Goal: Information Seeking & Learning: Learn about a topic

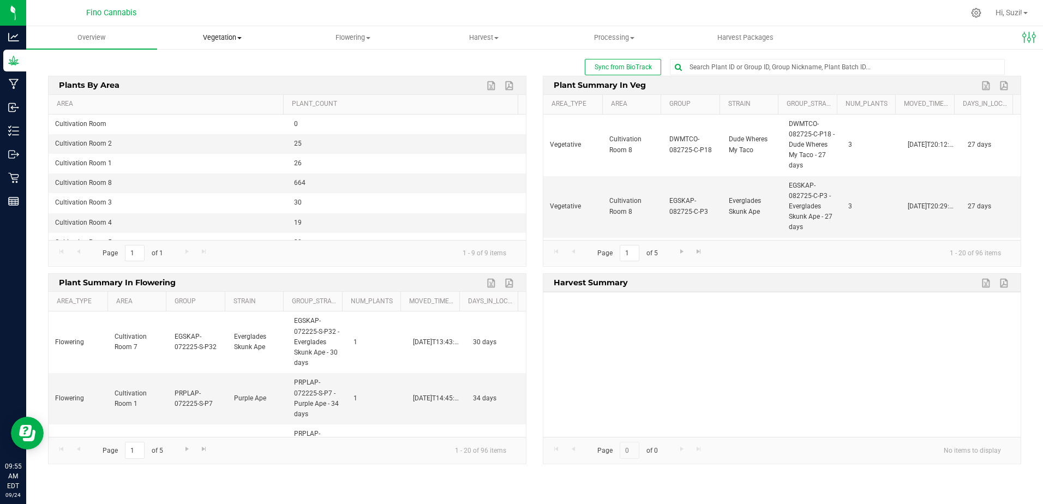
click at [243, 38] on span "Vegetation" at bounding box center [223, 38] width 130 height 10
click at [208, 82] on span "Veg plants" at bounding box center [190, 78] width 67 height 9
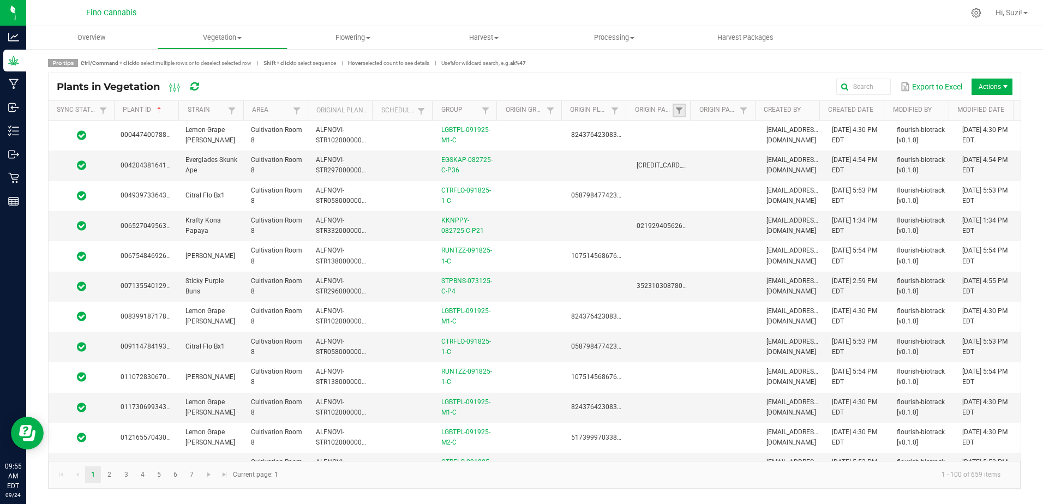
click at [678, 115] on link at bounding box center [679, 111] width 13 height 14
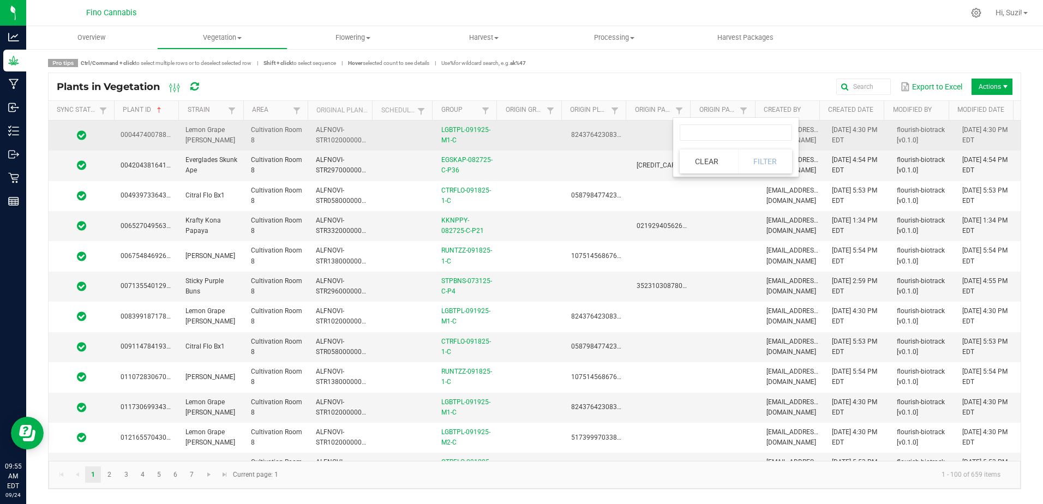
click at [651, 130] on td at bounding box center [662, 136] width 65 height 30
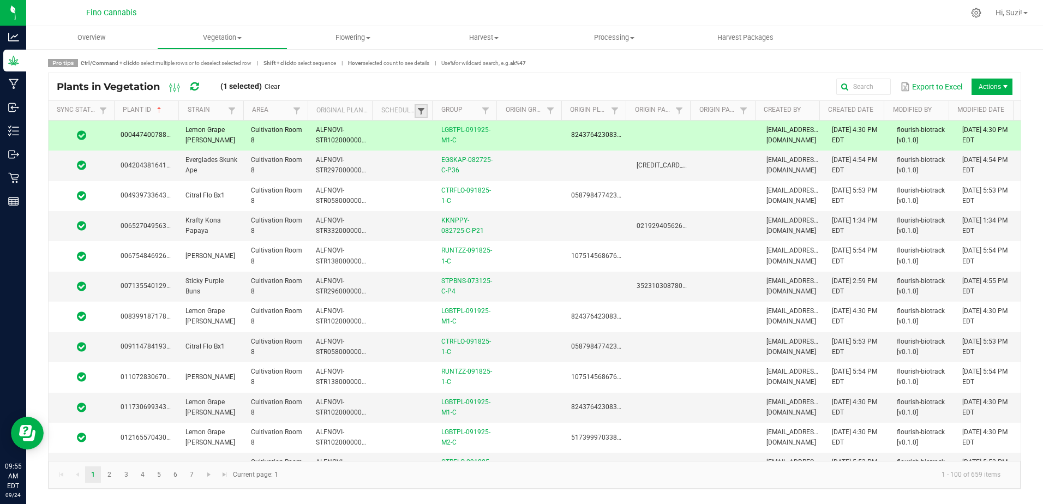
click at [420, 112] on span at bounding box center [421, 111] width 9 height 9
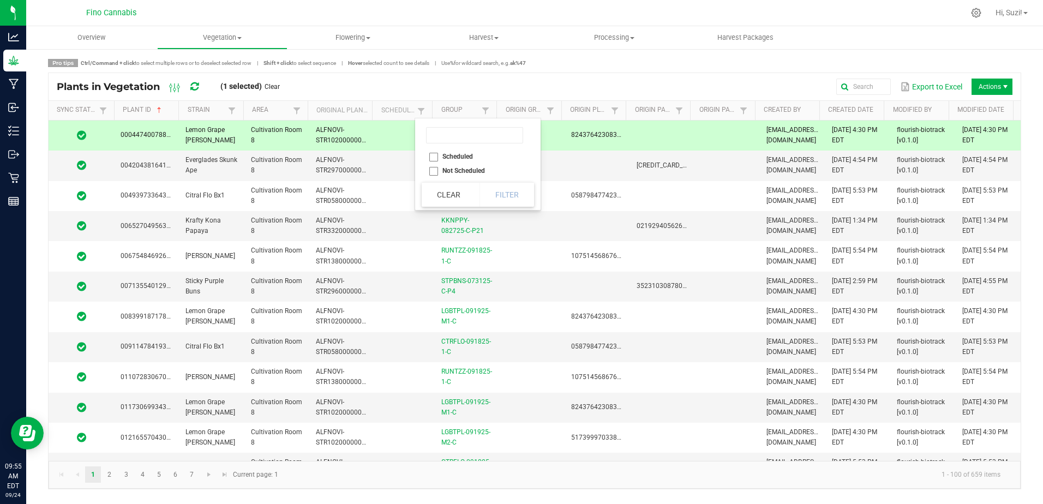
click at [433, 170] on li "Not Scheduled" at bounding box center [475, 171] width 106 height 14
checkbox Scheduled "true"
click at [504, 193] on button "Filter" at bounding box center [507, 195] width 55 height 24
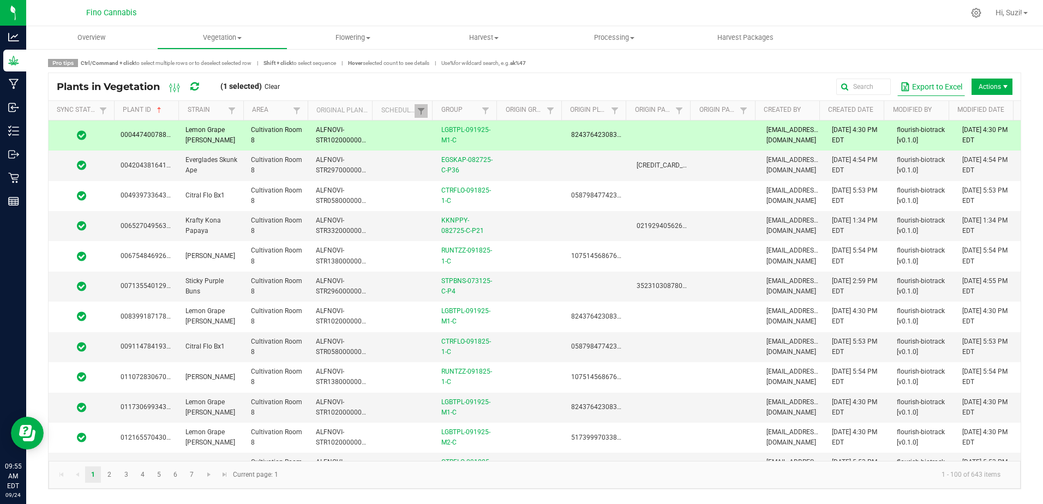
click at [936, 91] on button "Export to Excel" at bounding box center [932, 86] width 68 height 19
click at [241, 38] on span at bounding box center [239, 38] width 4 height 2
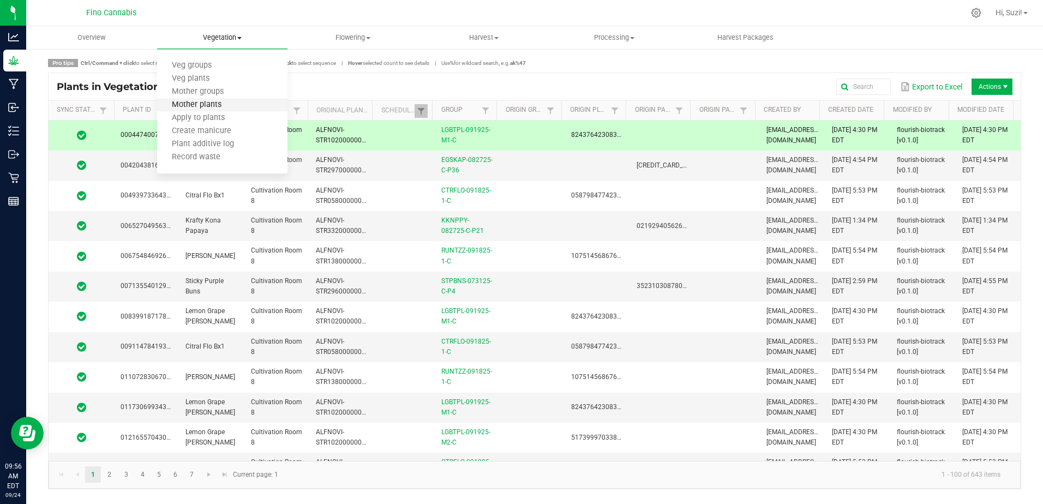
click at [226, 110] on span "Mother plants" at bounding box center [196, 104] width 79 height 9
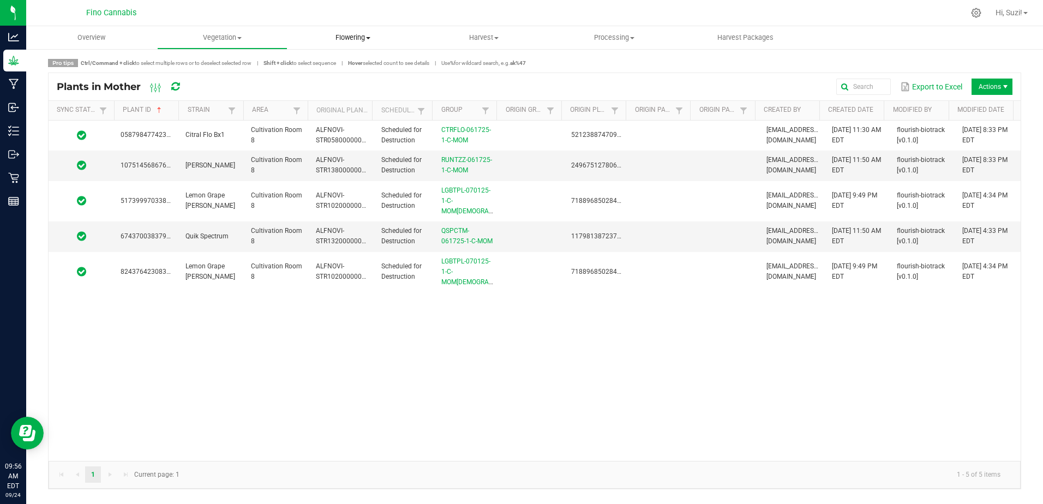
click at [368, 39] on span at bounding box center [368, 38] width 4 height 2
click at [360, 97] on span "Flowering plants" at bounding box center [332, 91] width 88 height 9
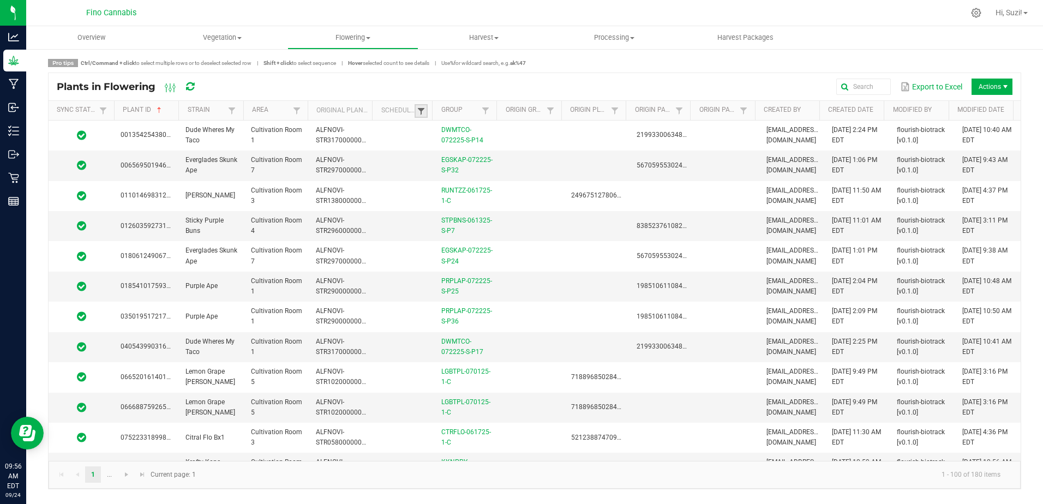
click at [424, 110] on span at bounding box center [421, 111] width 9 height 9
click at [433, 172] on li "Not Scheduled" at bounding box center [475, 171] width 106 height 14
checkbox Scheduled "true"
click at [495, 193] on button "Filter" at bounding box center [507, 195] width 55 height 24
click at [930, 89] on button "Export to Excel" at bounding box center [932, 86] width 68 height 19
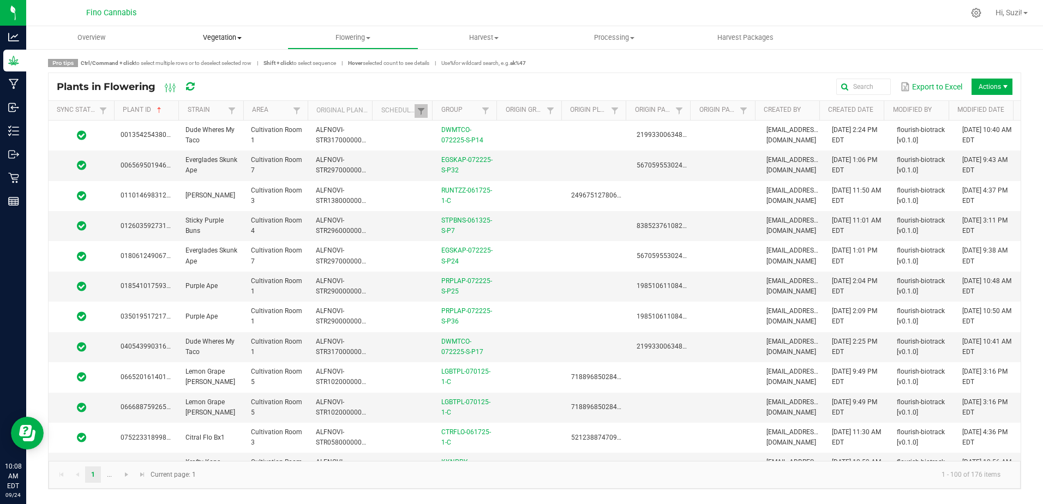
click at [242, 39] on span at bounding box center [239, 38] width 4 height 2
click at [204, 68] on span "Veg groups" at bounding box center [191, 65] width 69 height 9
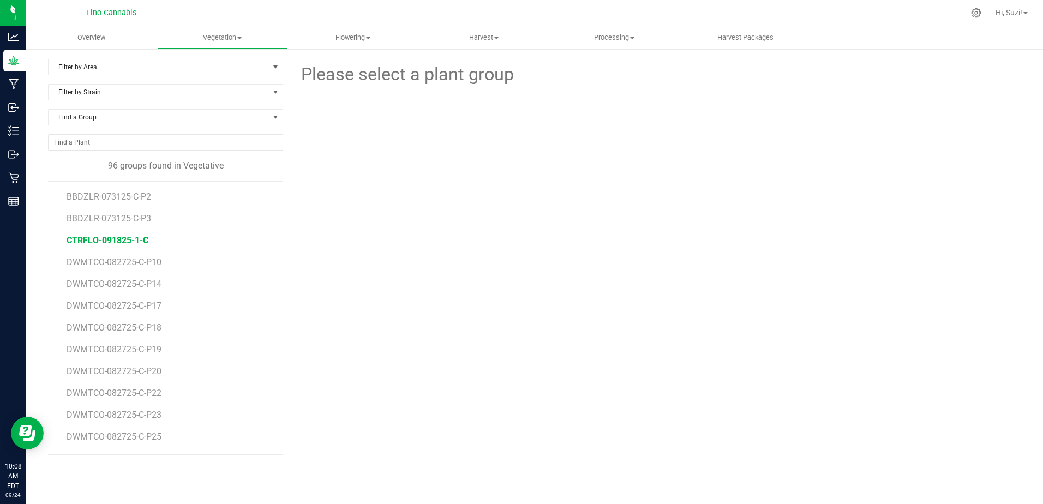
click at [137, 241] on span "CTRFLO-091825-1-C" at bounding box center [108, 240] width 82 height 10
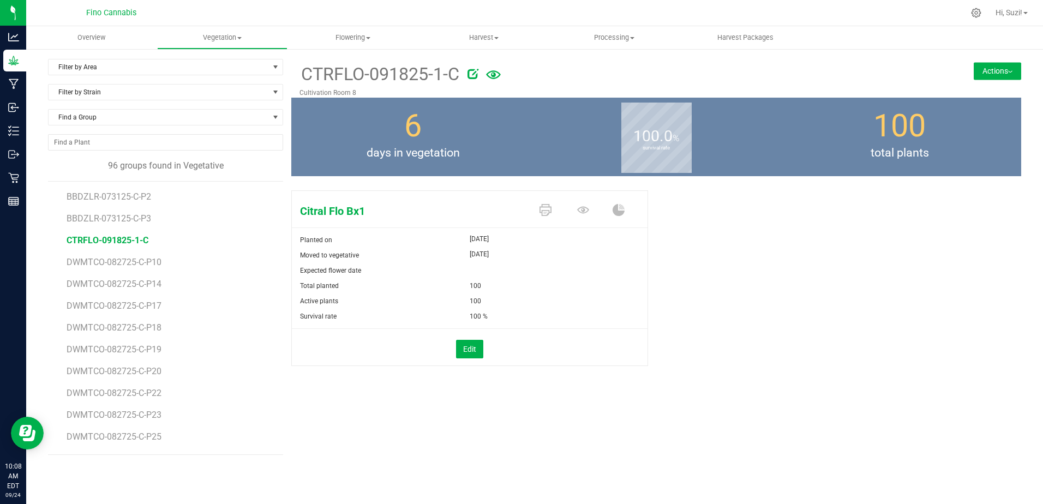
drag, startPoint x: 159, startPoint y: 241, endPoint x: 60, endPoint y: 235, distance: 99.5
click at [60, 235] on div "BBDZLR-073125-C-P2 BBDZLR-073125-C-P3 CTRFLO-091825-1-C DWMTCO-082725-C-P10 DWM…" at bounding box center [165, 318] width 235 height 274
copy span "CTRFLO-091825-1-C"
click at [113, 272] on span "LGBTPL-091925-M1-C" at bounding box center [111, 273] width 89 height 10
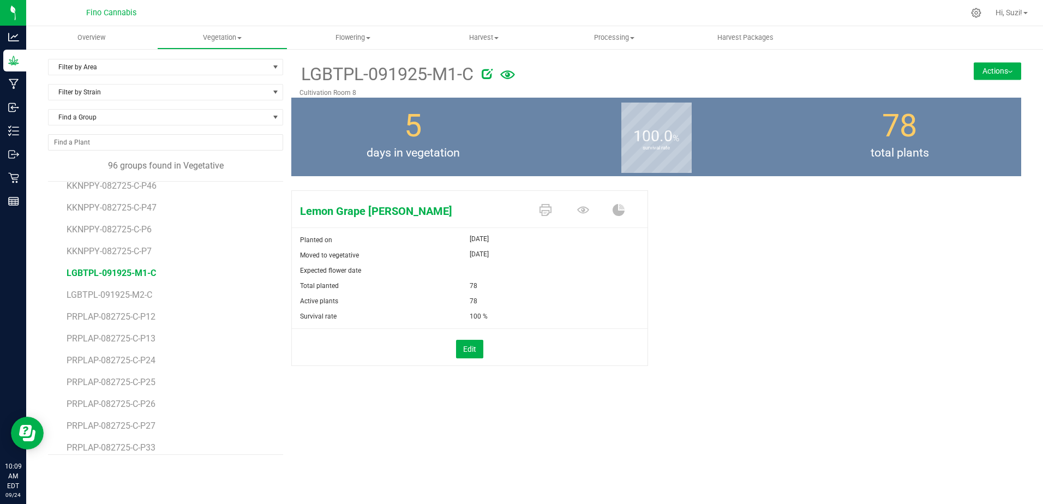
drag, startPoint x: 164, startPoint y: 270, endPoint x: 65, endPoint y: 270, distance: 98.8
click at [65, 270] on div "BBDZLR-073125-C-P2 BBDZLR-073125-C-P3 CTRFLO-091825-1-C DWMTCO-082725-C-P10 DWM…" at bounding box center [165, 318] width 235 height 274
copy span "LGBTPL-091925-M1-C"
drag, startPoint x: 161, startPoint y: 328, endPoint x: 55, endPoint y: 331, distance: 106.4
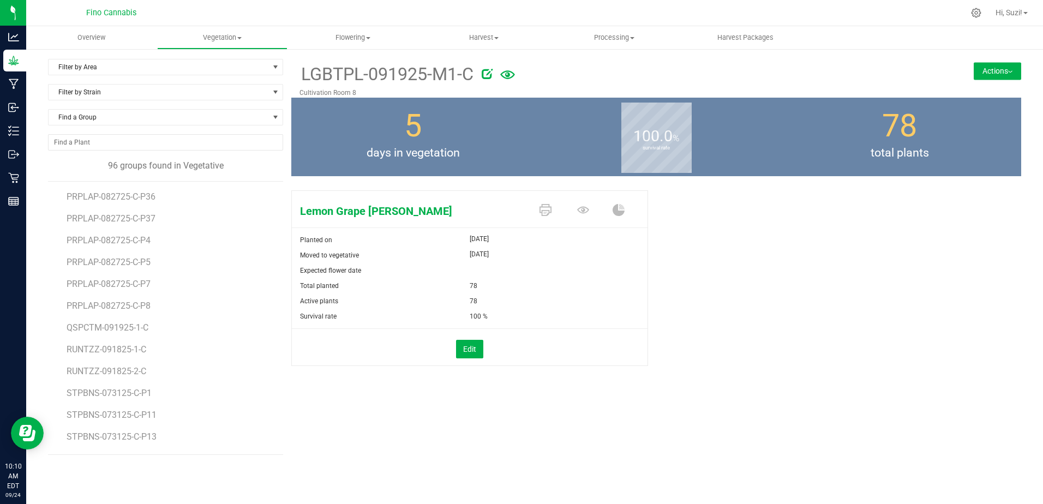
click at [55, 331] on div "BBDZLR-073125-C-P2 BBDZLR-073125-C-P3 CTRFLO-091825-1-C DWMTCO-082725-C-P10 DWM…" at bounding box center [165, 318] width 235 height 274
copy span "QSPCTM-091925-1-C"
click at [129, 323] on span "QSPCTM-091925-1-C" at bounding box center [109, 327] width 85 height 10
drag, startPoint x: 156, startPoint y: 354, endPoint x: 52, endPoint y: 344, distance: 104.6
click at [52, 344] on div "BBDZLR-073125-C-P2 BBDZLR-073125-C-P3 CTRFLO-091825-1-C DWMTCO-082725-C-P10 DWM…" at bounding box center [165, 318] width 235 height 274
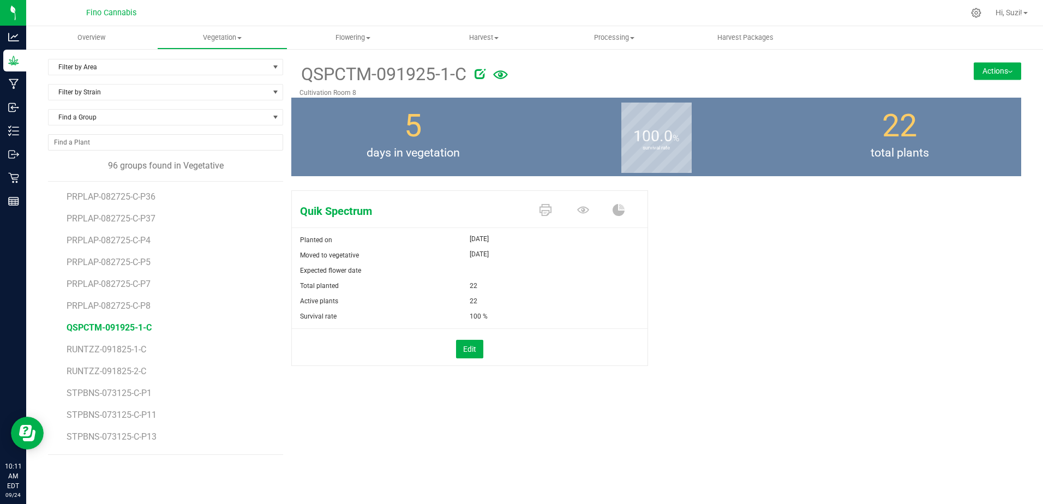
copy span "RUNTZZ-091825-1-C"
click at [124, 352] on span "RUNTZZ-091825-1-C" at bounding box center [108, 349] width 83 height 10
drag, startPoint x: 178, startPoint y: 379, endPoint x: 83, endPoint y: 364, distance: 96.1
click at [83, 364] on ul "BBDZLR-073125-C-P2 BBDZLR-073125-C-P3 CTRFLO-091825-1-C DWMTCO-082725-C-P10 DWM…" at bounding box center [175, 318] width 217 height 273
click at [175, 357] on li "RUNTZZ-091825-2-C" at bounding box center [171, 367] width 208 height 22
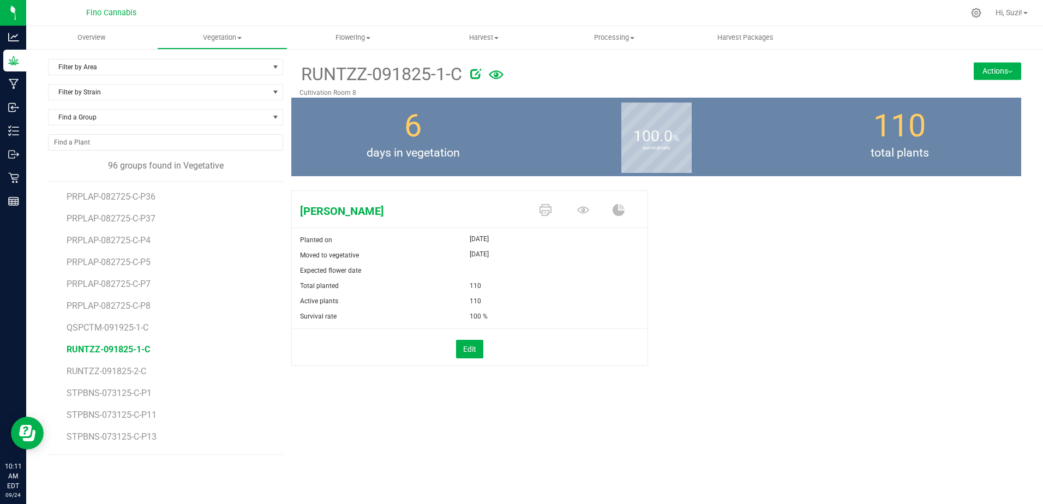
drag, startPoint x: 152, startPoint y: 370, endPoint x: 51, endPoint y: 370, distance: 101.5
click at [51, 370] on div "BBDZLR-073125-C-P2 BBDZLR-073125-C-P3 CTRFLO-091825-1-C DWMTCO-082725-C-P10 DWM…" at bounding box center [165, 318] width 235 height 274
copy span "RUNTZZ-091825-2-C"
click at [136, 368] on span "RUNTZZ-091825-2-C" at bounding box center [108, 371] width 83 height 10
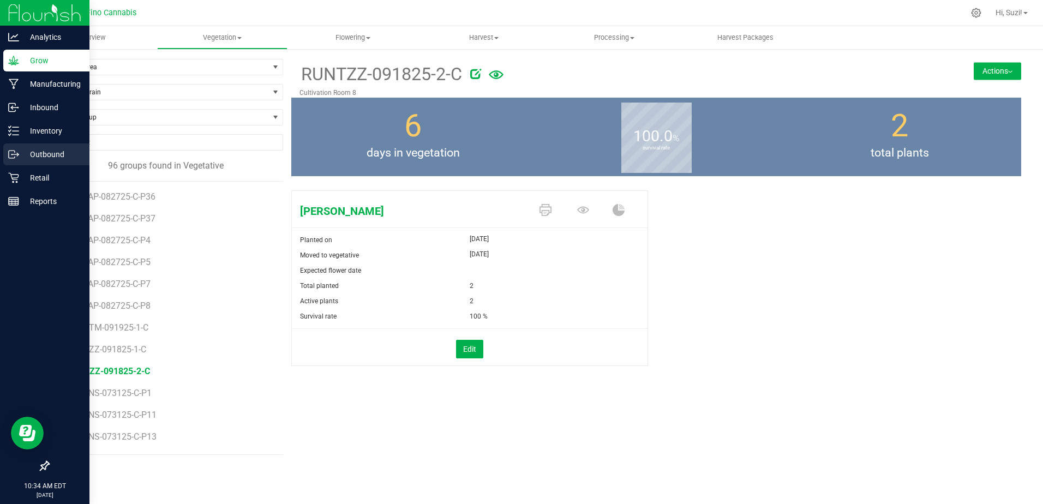
click at [35, 152] on p "Outbound" at bounding box center [51, 154] width 65 height 13
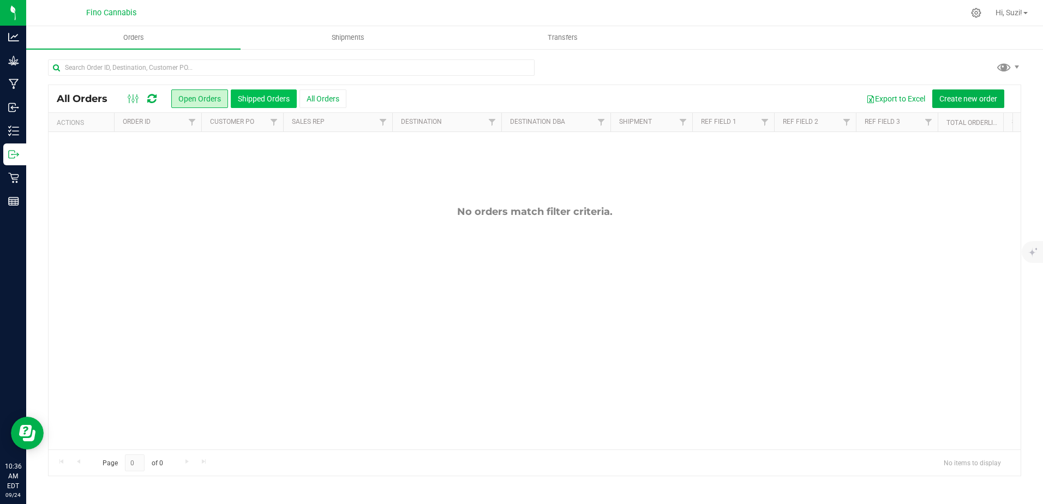
click at [264, 96] on button "Shipped Orders" at bounding box center [264, 98] width 66 height 19
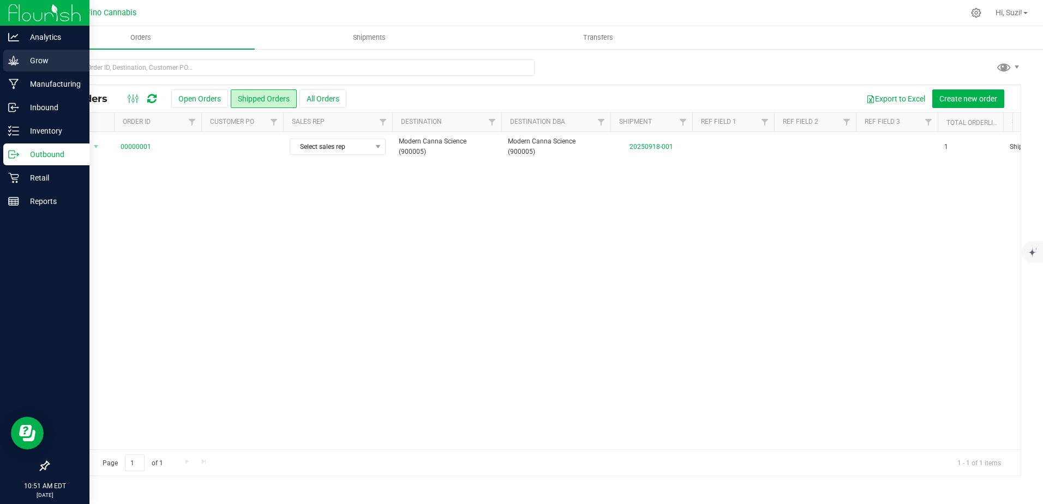
click at [30, 58] on p "Grow" at bounding box center [51, 60] width 65 height 13
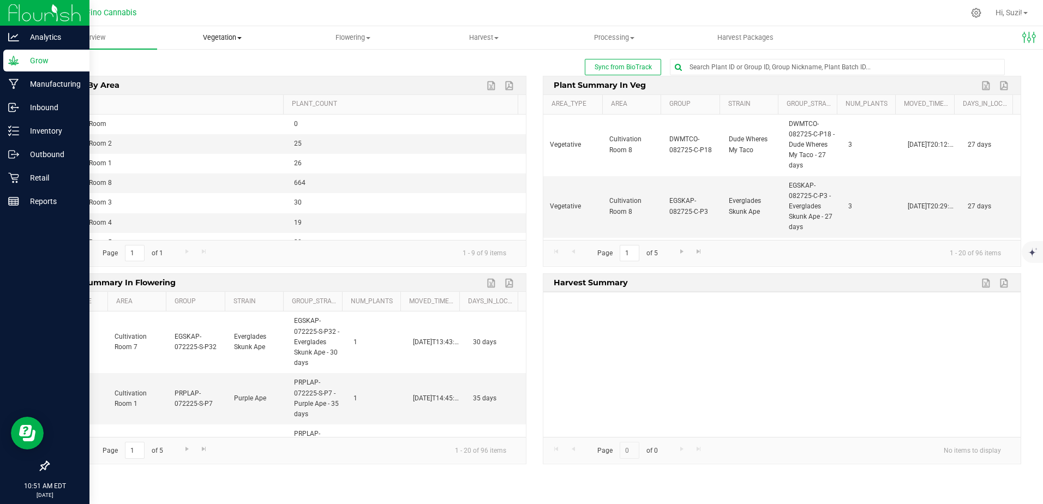
click at [244, 37] on span "Vegetation" at bounding box center [223, 38] width 130 height 10
click at [201, 67] on span "Veg groups" at bounding box center [191, 65] width 69 height 9
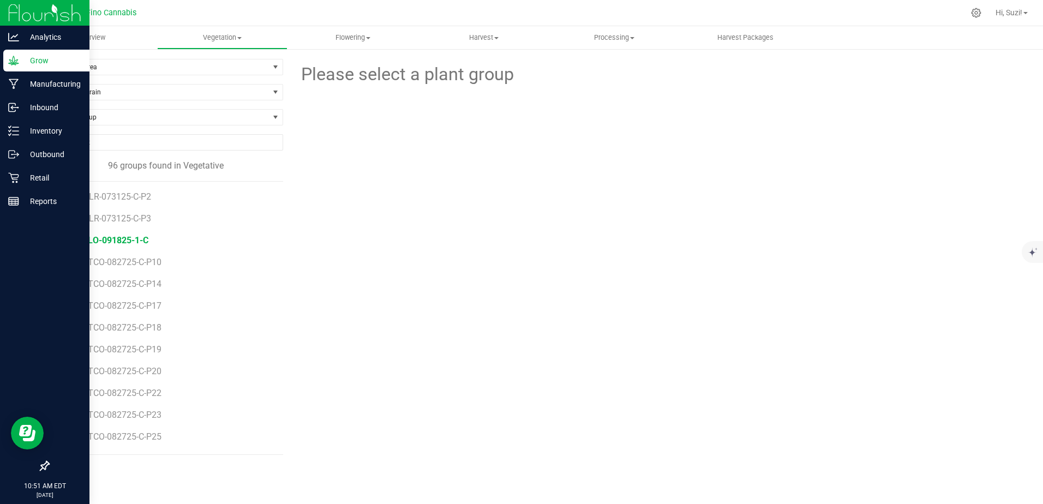
click at [148, 240] on span "CTRFLO-091825-1-C" at bounding box center [108, 240] width 82 height 10
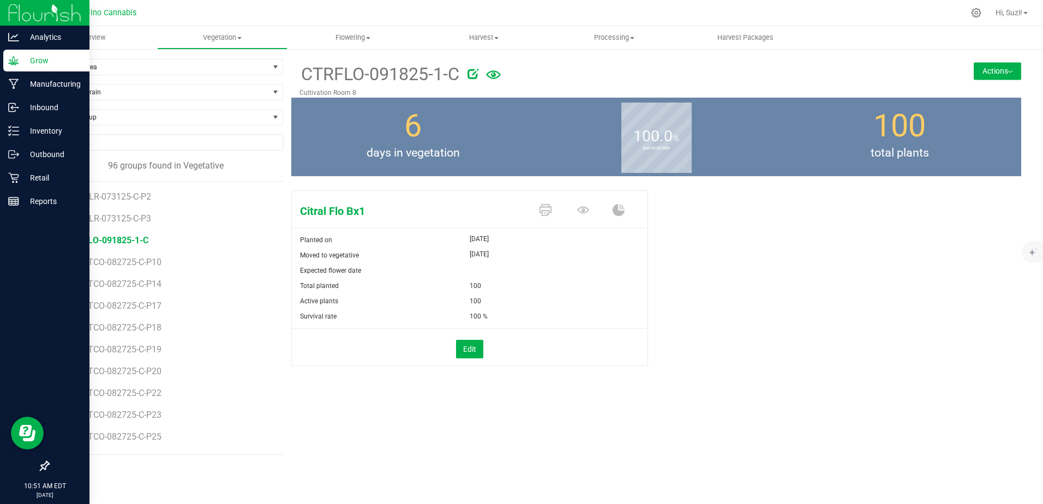
drag, startPoint x: 153, startPoint y: 237, endPoint x: 59, endPoint y: 238, distance: 93.9
click at [59, 238] on div "BBDZLR-073125-C-P2 BBDZLR-073125-C-P3 CTRFLO-091825-1-C DWMTCO-082725-C-P10 DWM…" at bounding box center [165, 318] width 235 height 274
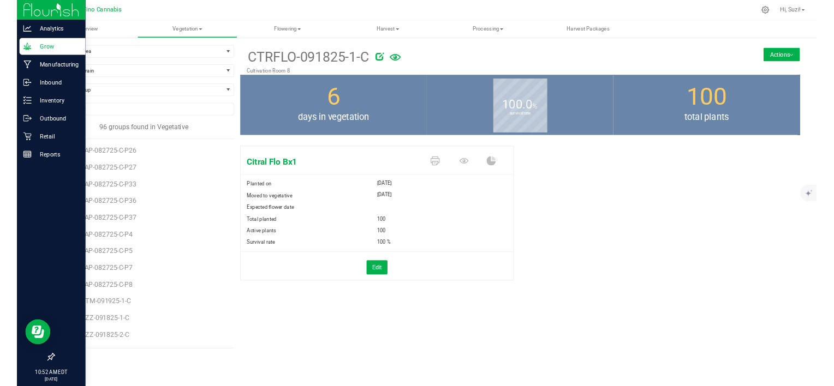
scroll to position [1473, 0]
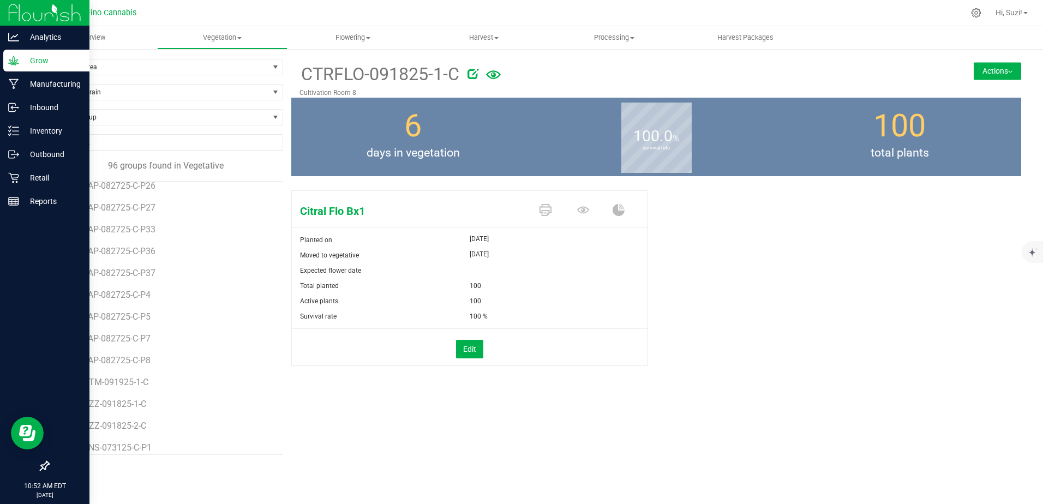
drag, startPoint x: 160, startPoint y: 381, endPoint x: 52, endPoint y: 384, distance: 108.6
click at [52, 384] on div "BBDZLR-073125-C-P2 BBDZLR-073125-C-P3 CTRFLO-091825-1-C DWMTCO-082725-C-P10 DWM…" at bounding box center [165, 318] width 235 height 274
copy span "QSPCTM-091925-1-C"
click at [139, 382] on span "QSPCTM-091925-1-C" at bounding box center [109, 382] width 85 height 10
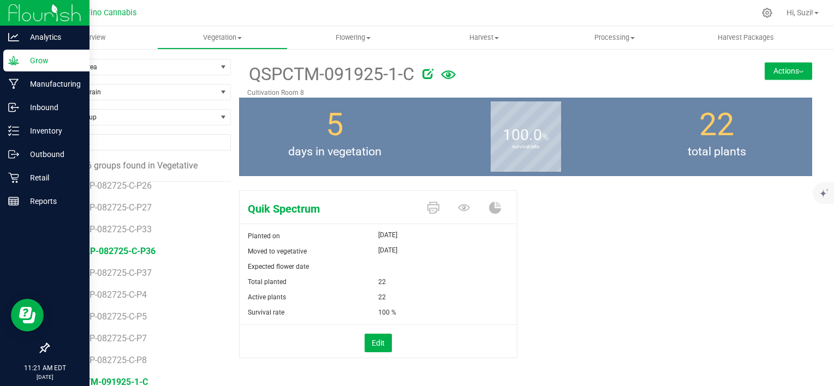
scroll to position [1473, 0]
click at [19, 133] on p "Inventory" at bounding box center [51, 130] width 65 height 13
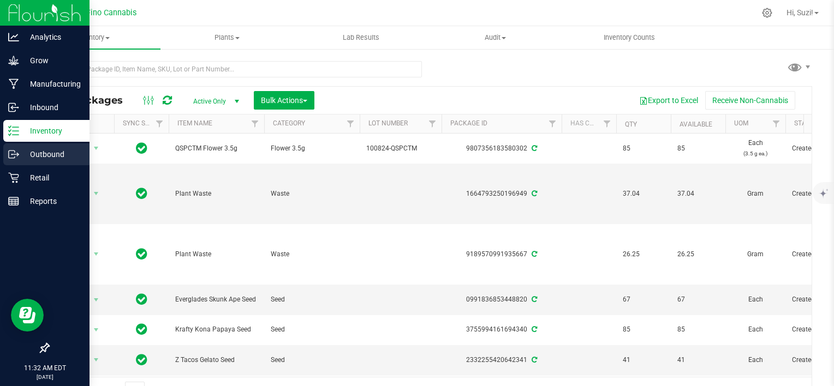
click at [9, 154] on icon at bounding box center [12, 155] width 6 height 8
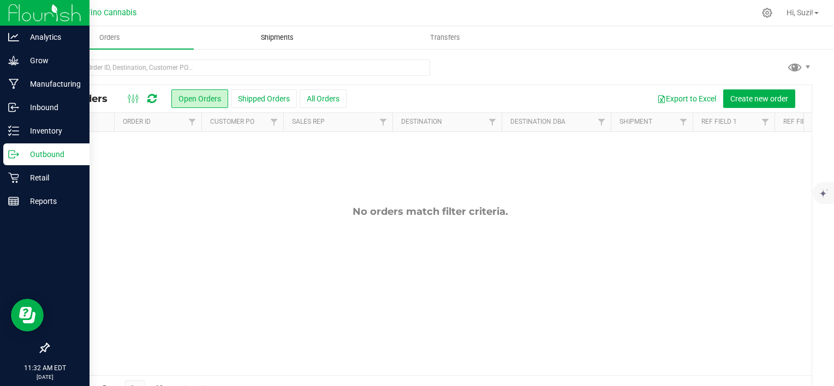
click at [290, 37] on span "Shipments" at bounding box center [277, 38] width 62 height 10
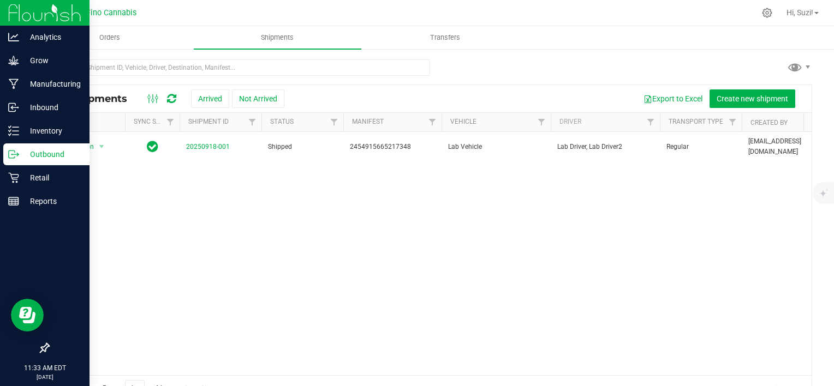
click at [611, 236] on div "Action Action Manifest by lot Manifest by package ID Print COAs View shipment 2…" at bounding box center [430, 253] width 763 height 243
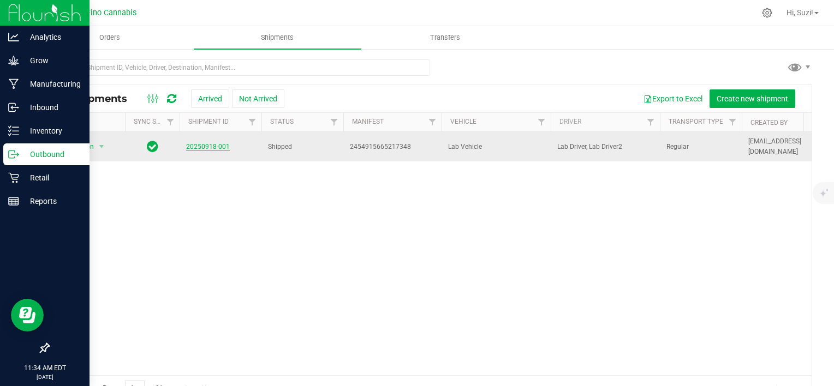
click at [202, 144] on link "20250918-001" at bounding box center [208, 147] width 44 height 8
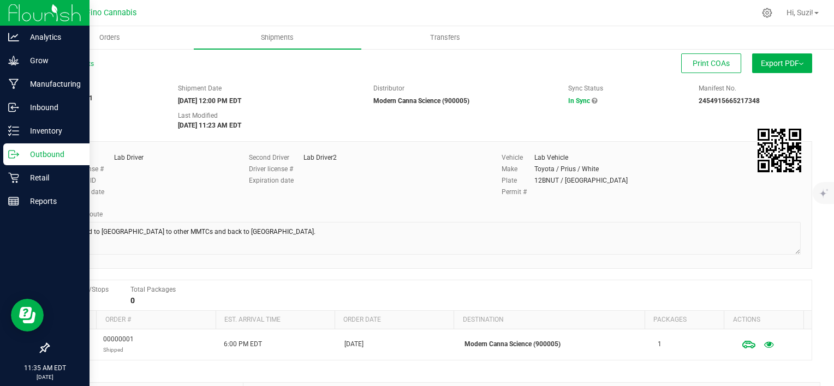
scroll to position [1, 0]
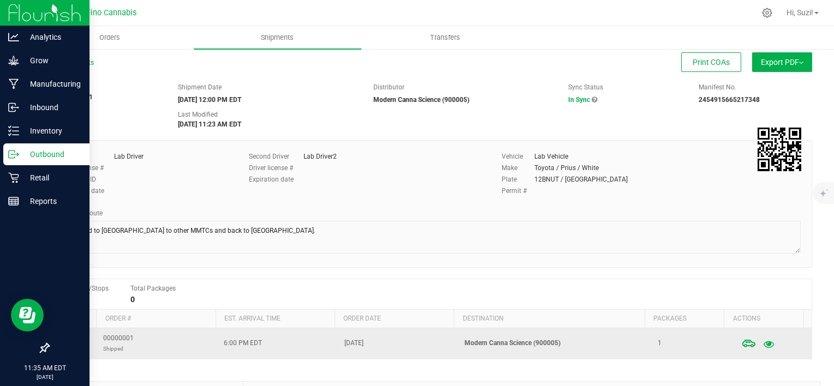
click at [763, 341] on icon "button" at bounding box center [768, 344] width 10 height 8
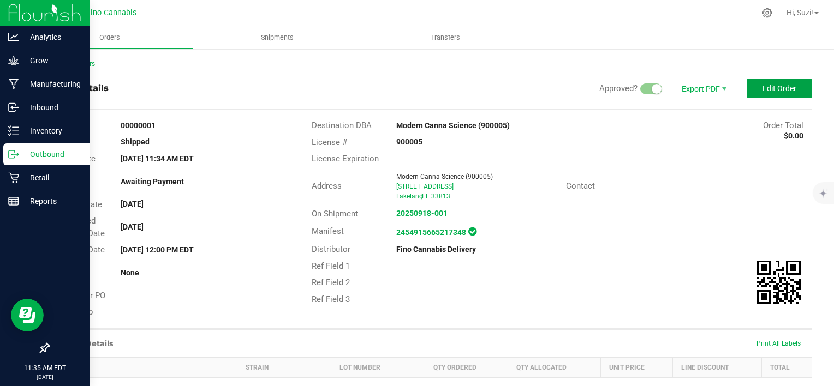
click at [776, 84] on span "Edit Order" at bounding box center [779, 88] width 34 height 9
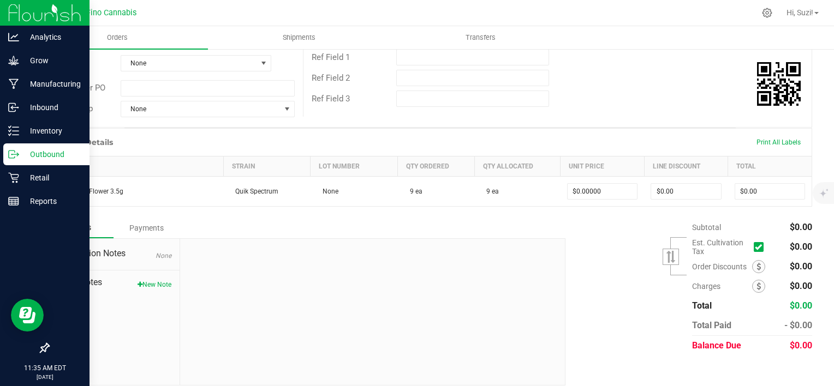
scroll to position [223, 0]
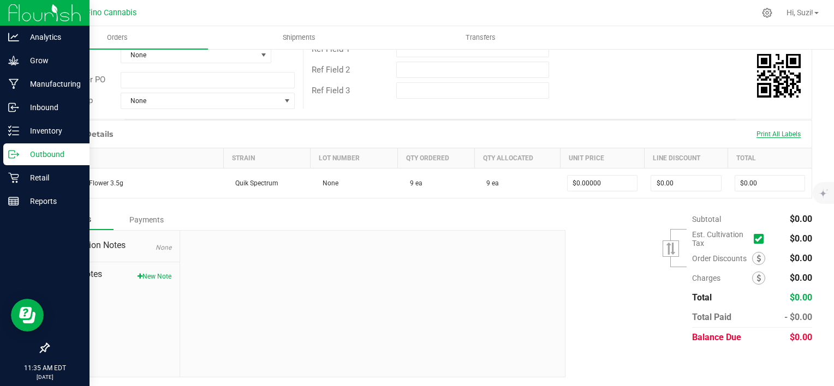
click at [773, 133] on span "Print All Labels" at bounding box center [778, 134] width 44 height 8
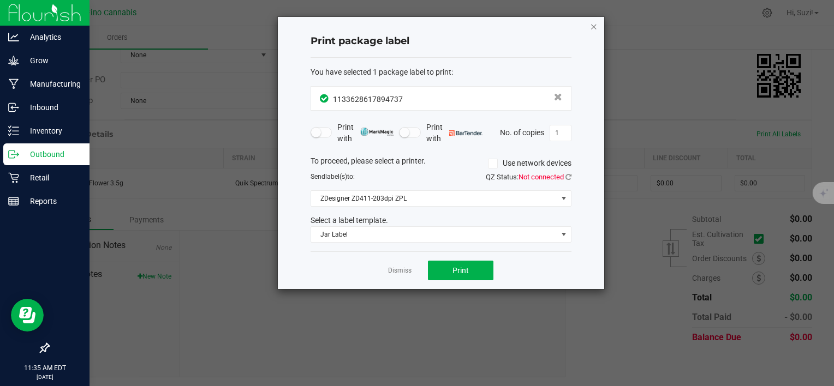
click at [594, 26] on icon "button" at bounding box center [594, 26] width 8 height 13
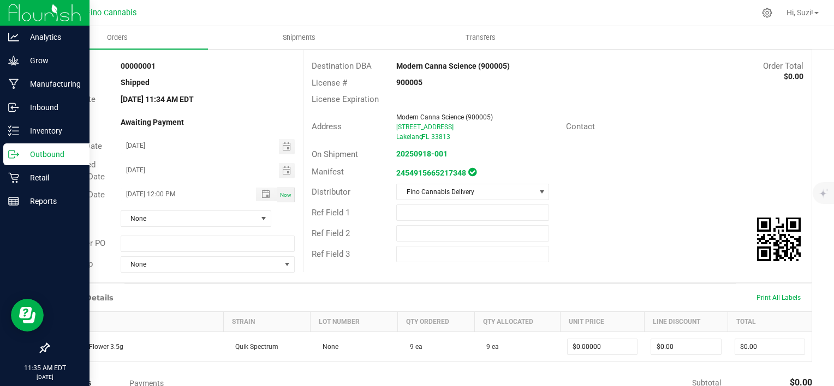
scroll to position [59, 0]
click at [22, 135] on p "Inventory" at bounding box center [51, 130] width 65 height 13
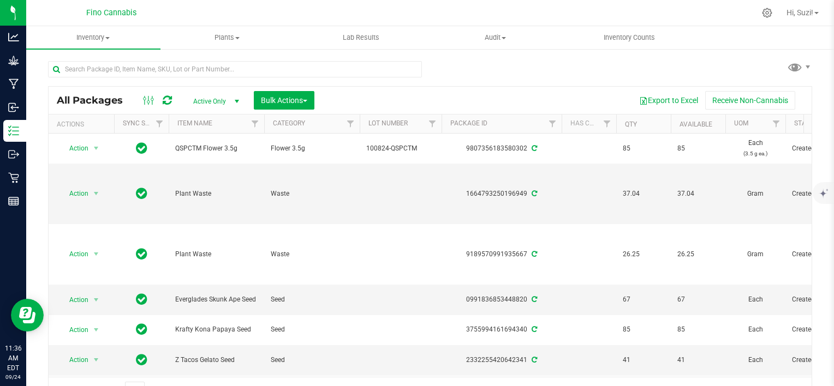
click at [222, 102] on span "Active Only" at bounding box center [214, 101] width 60 height 15
click at [224, 137] on li "Lab Samples" at bounding box center [213, 136] width 59 height 16
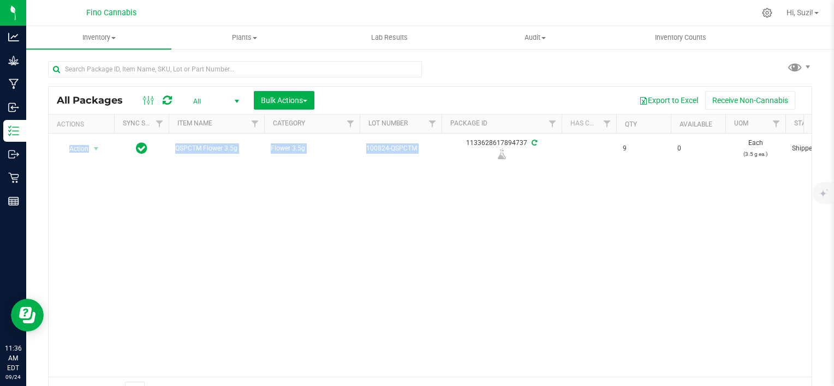
drag, startPoint x: 465, startPoint y: 145, endPoint x: 458, endPoint y: 244, distance: 99.0
click at [458, 244] on div "Action Action Edit attributes Global inventory Locate package Print package lab…" at bounding box center [430, 255] width 763 height 243
click at [403, 195] on div "Action Action Edit attributes Global inventory Locate package Print package lab…" at bounding box center [430, 255] width 763 height 243
click at [500, 92] on div "Export to Excel Receive Non-Cannabis" at bounding box center [562, 100] width 481 height 19
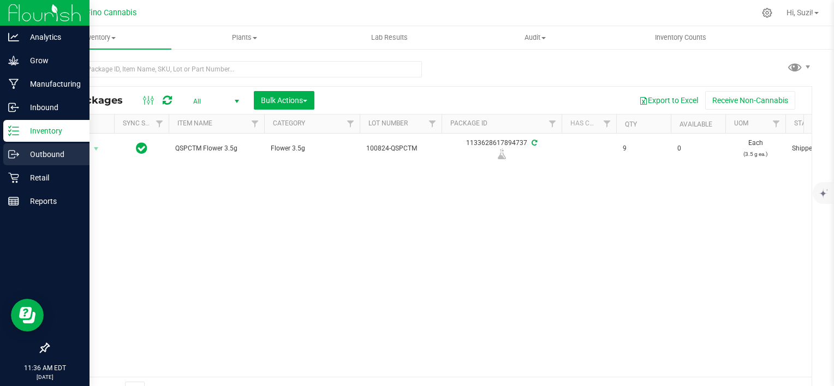
click at [40, 158] on p "Outbound" at bounding box center [51, 154] width 65 height 13
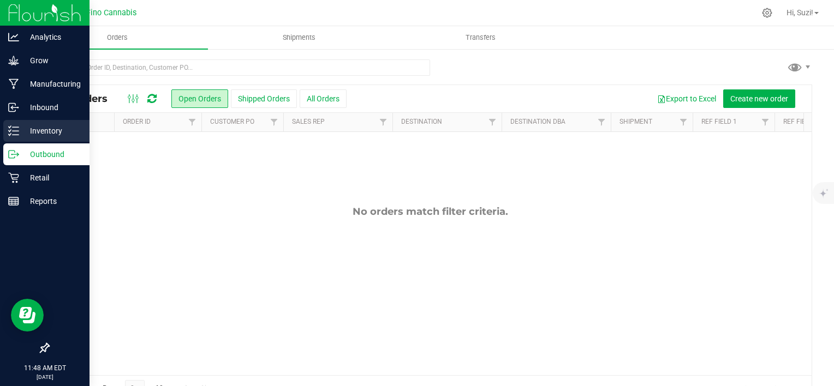
click at [45, 125] on p "Inventory" at bounding box center [51, 130] width 65 height 13
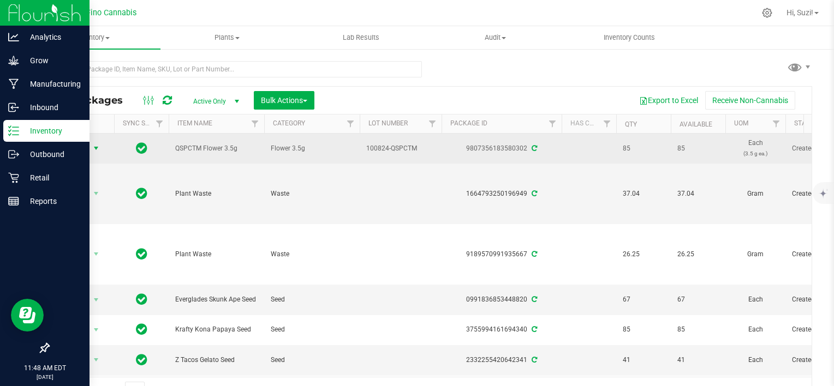
click at [98, 145] on span "select" at bounding box center [96, 148] width 9 height 9
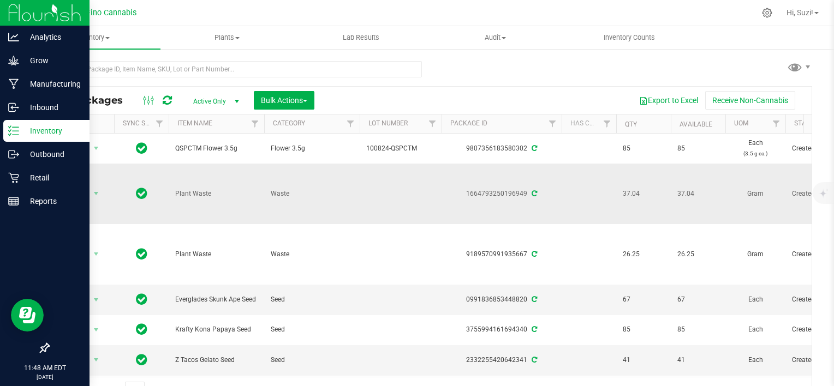
click at [393, 197] on td at bounding box center [401, 194] width 82 height 61
click at [526, 97] on div "Export to Excel Receive Non-Cannabis" at bounding box center [562, 100] width 481 height 19
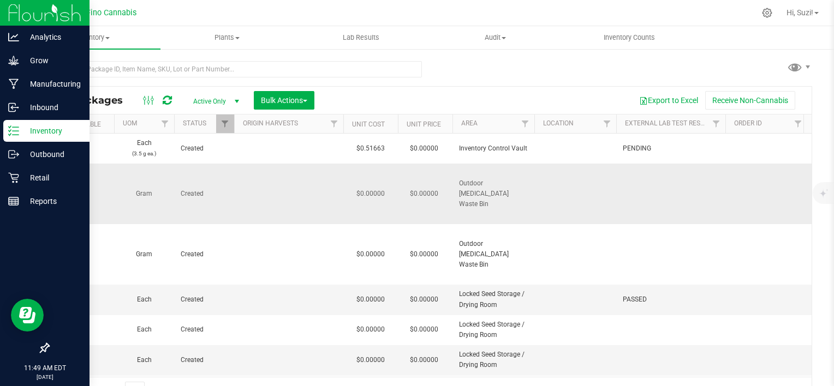
scroll to position [0, 615]
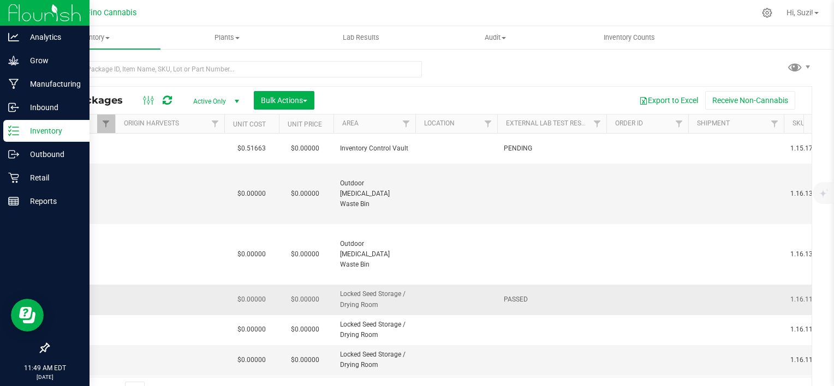
click at [468, 301] on td at bounding box center [456, 300] width 82 height 30
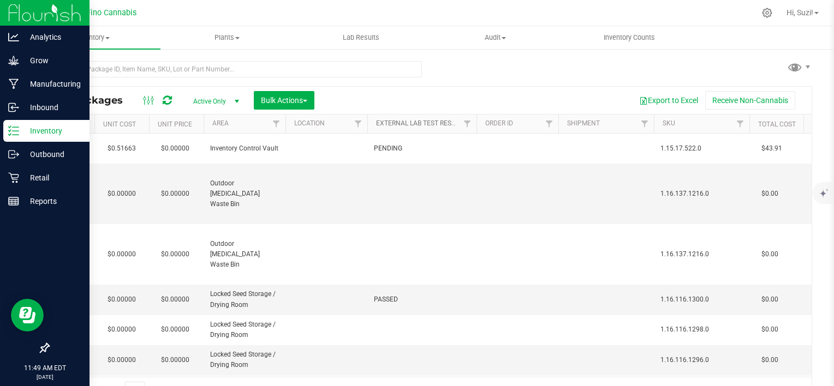
click at [444, 122] on link "External Lab Test Result" at bounding box center [419, 123] width 86 height 8
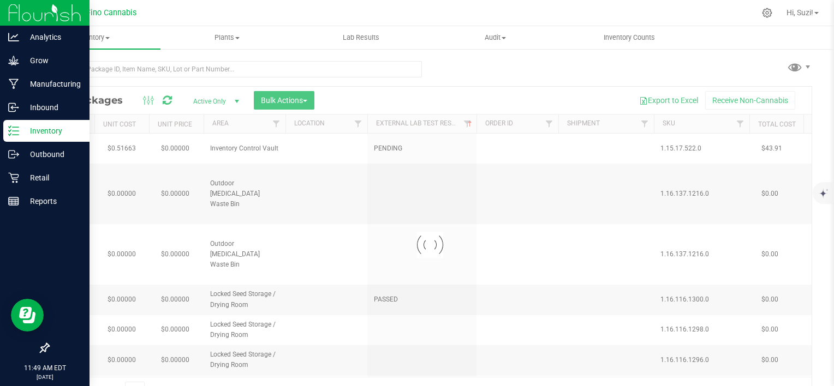
click at [469, 122] on div at bounding box center [430, 245] width 763 height 316
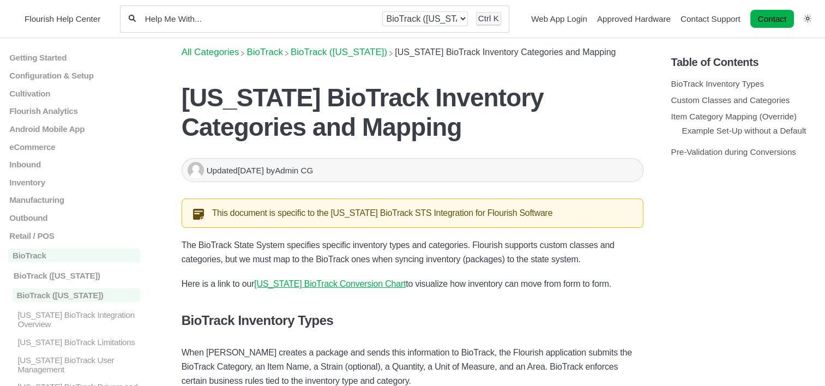
click at [248, 21] on input "Help Me With..." at bounding box center [259, 19] width 230 height 10
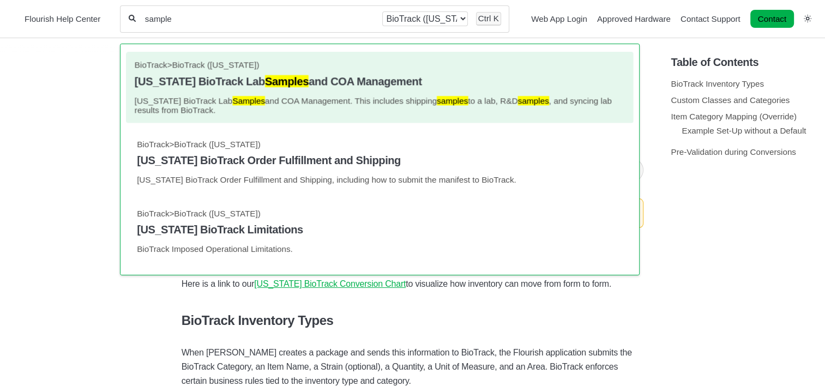
type input "sample"
click at [305, 92] on link "BioTrack > BioTrack (Florida) Florida BioTrack Lab Samples and COA Management F…" at bounding box center [379, 88] width 491 height 55
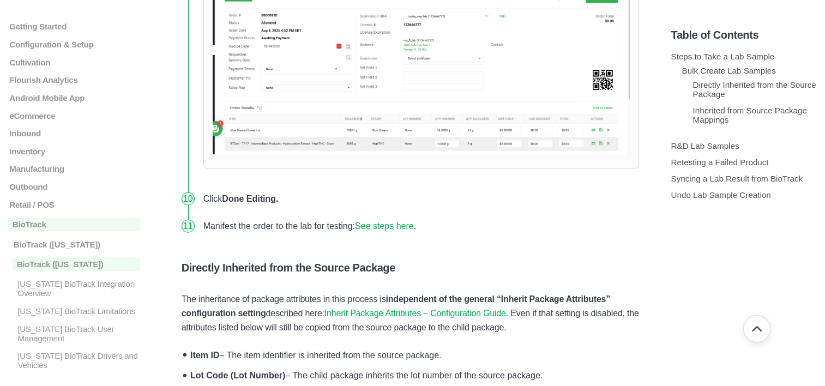
scroll to position [2371, 0]
click at [392, 221] on link "See steps here" at bounding box center [384, 225] width 59 height 9
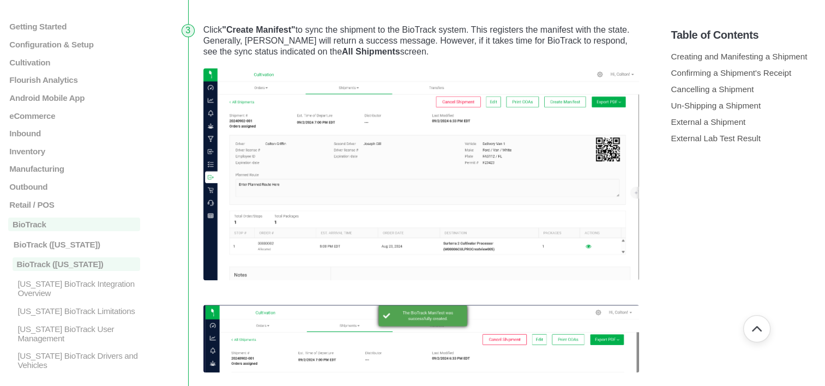
scroll to position [1218, 0]
drag, startPoint x: 392, startPoint y: 8, endPoint x: 712, endPoint y: 218, distance: 382.8
click at [712, 218] on section "Table of Contents Creating and Manifesting a Shipment Confirming a Shipment's R…" at bounding box center [744, 190] width 146 height 359
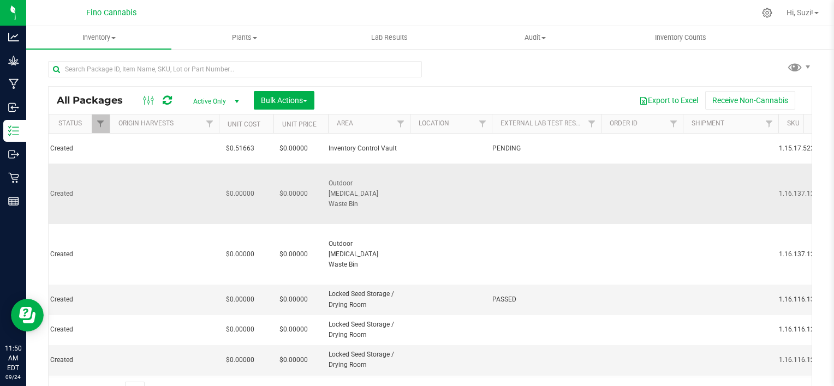
scroll to position [0, 752]
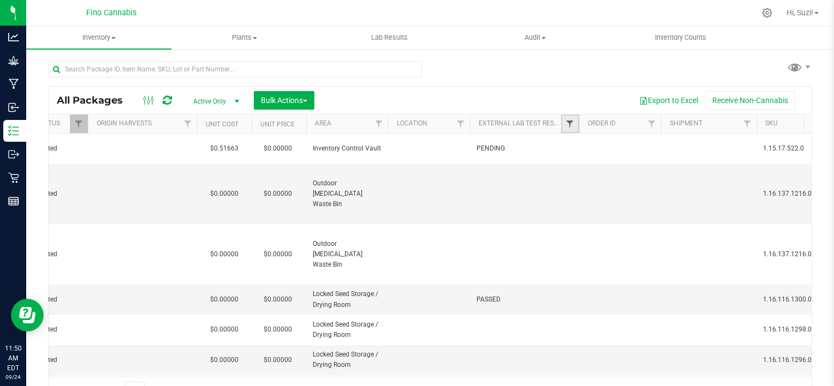
click at [573, 125] on span "Filter" at bounding box center [569, 123] width 9 height 9
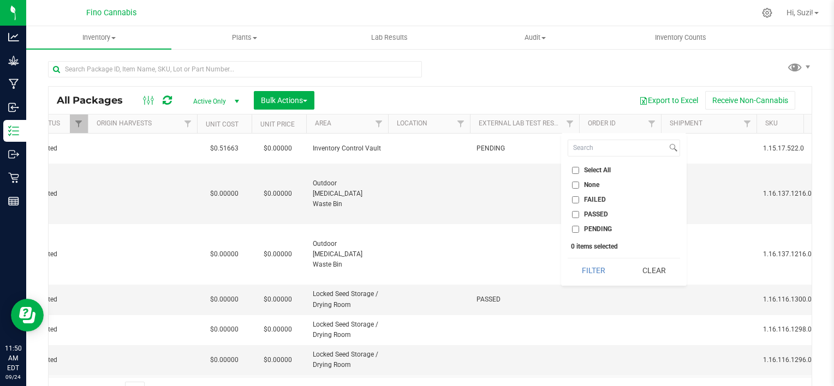
click at [574, 213] on input "PASSED" at bounding box center [575, 214] width 7 height 7
click at [594, 267] on button "Filter" at bounding box center [593, 271] width 52 height 24
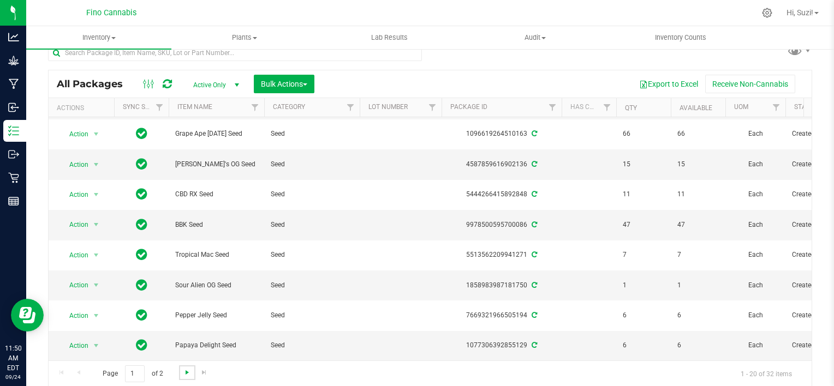
click at [186, 373] on span "Go to the next page" at bounding box center [187, 372] width 9 height 9
click at [77, 373] on span "Go to the previous page" at bounding box center [78, 372] width 9 height 9
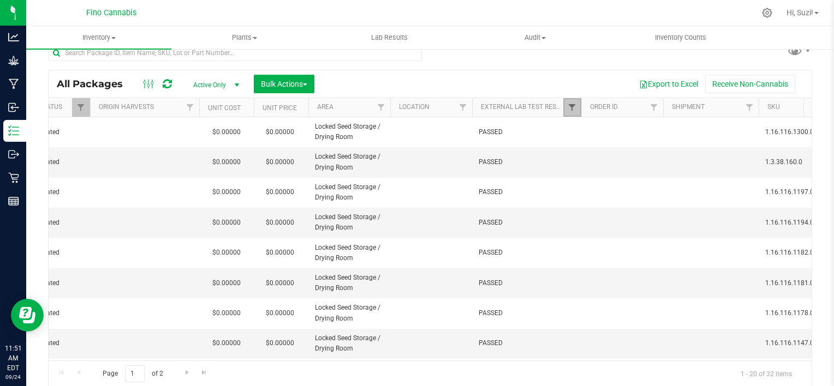
click at [570, 109] on span "Filter" at bounding box center [571, 107] width 9 height 9
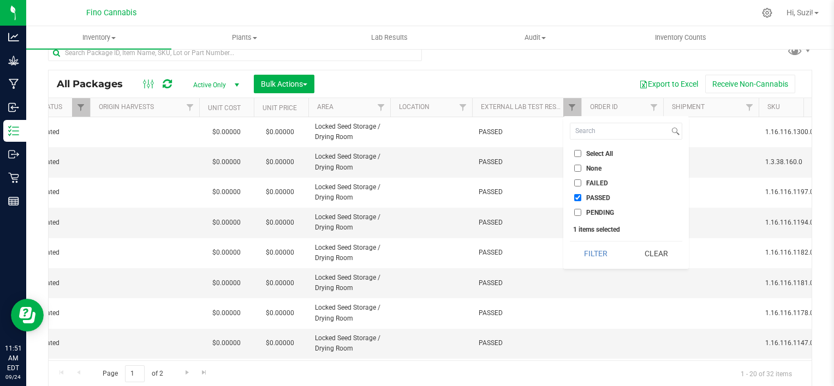
click at [577, 193] on li "PASSED" at bounding box center [626, 197] width 112 height 11
click at [578, 199] on input "PASSED" at bounding box center [577, 197] width 7 height 7
checkbox input "false"
click at [577, 170] on input "None" at bounding box center [577, 168] width 7 height 7
click at [602, 255] on button "Filter" at bounding box center [596, 254] width 52 height 24
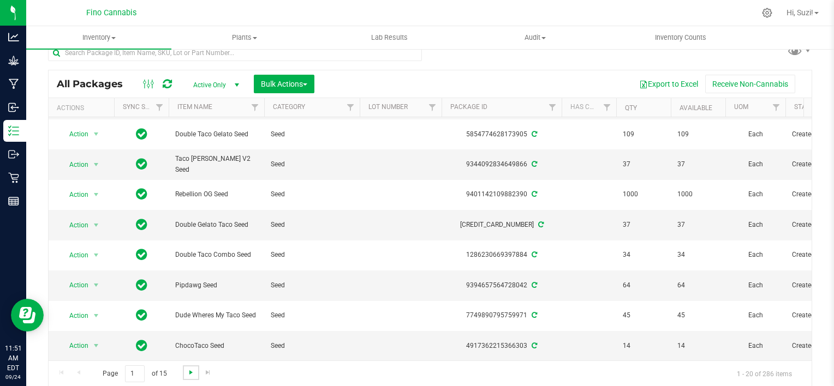
click at [192, 371] on span "Go to the next page" at bounding box center [191, 372] width 9 height 9
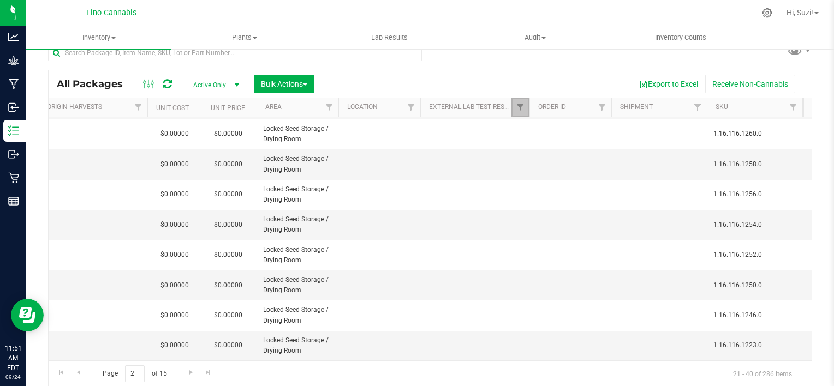
click at [525, 105] on link "Filter" at bounding box center [520, 107] width 18 height 19
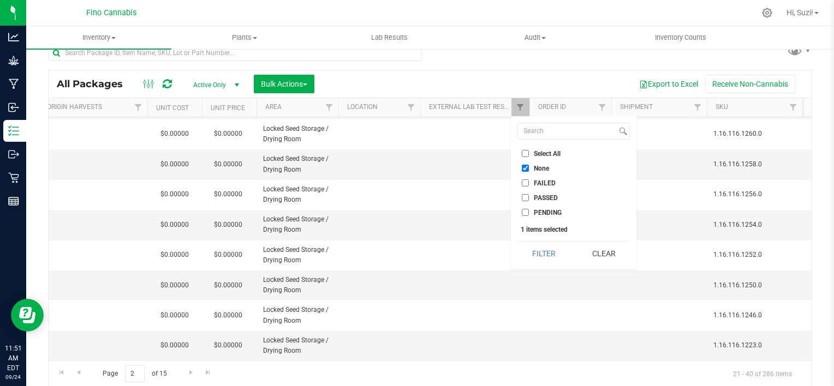
click at [524, 166] on input "None" at bounding box center [525, 168] width 7 height 7
checkbox input "false"
click at [526, 210] on input "PENDING" at bounding box center [525, 212] width 7 height 7
checkbox input "true"
click at [546, 252] on button "Filter" at bounding box center [543, 254] width 52 height 24
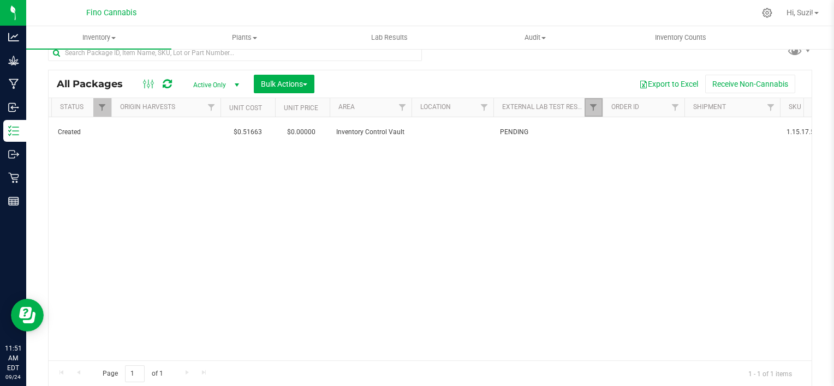
click at [591, 115] on link "Filter" at bounding box center [593, 107] width 18 height 19
click at [598, 180] on input "FAILED" at bounding box center [598, 183] width 7 height 7
checkbox input "true"
click at [598, 209] on input "PENDING" at bounding box center [598, 212] width 7 height 7
checkbox input "false"
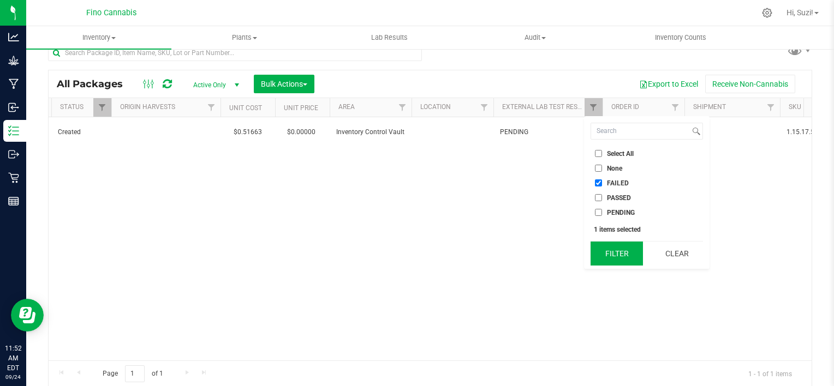
click at [621, 255] on button "Filter" at bounding box center [616, 254] width 52 height 24
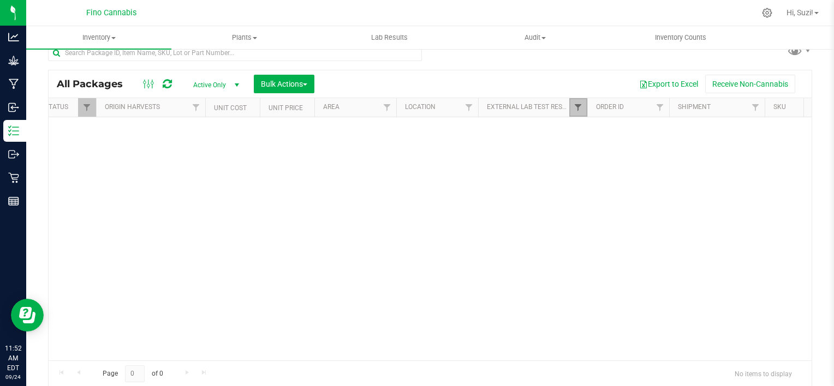
click at [578, 104] on span "Filter" at bounding box center [577, 107] width 9 height 9
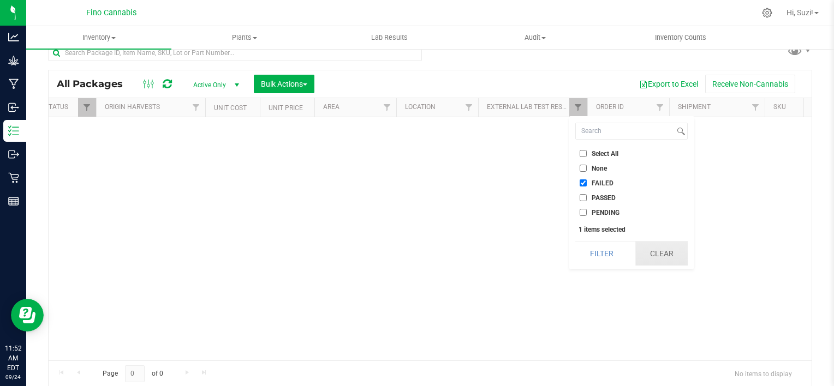
click at [654, 255] on button "Clear" at bounding box center [661, 254] width 52 height 24
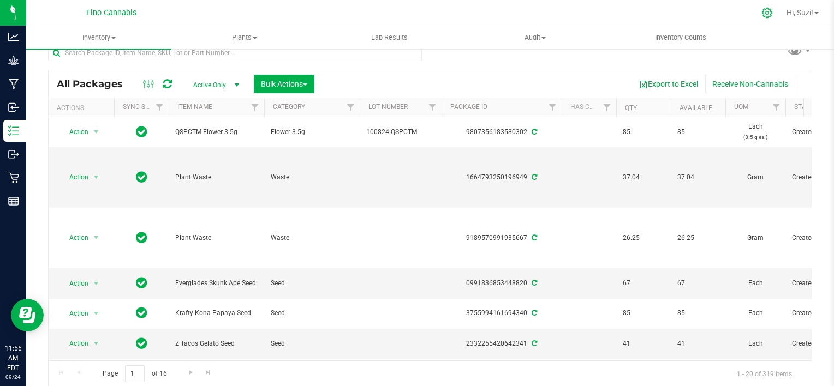
click at [765, 17] on icon at bounding box center [767, 13] width 10 height 10
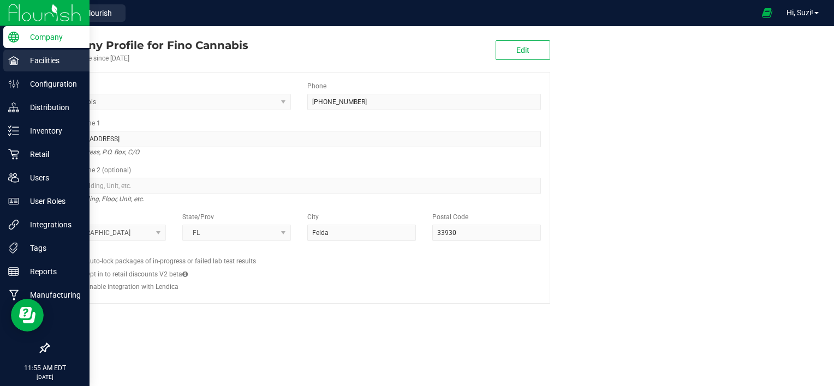
click at [33, 59] on p "Facilities" at bounding box center [51, 60] width 65 height 13
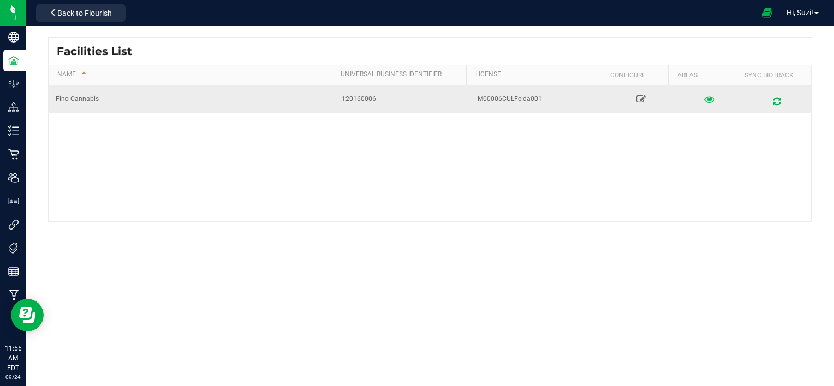
click at [704, 100] on icon at bounding box center [709, 99] width 10 height 8
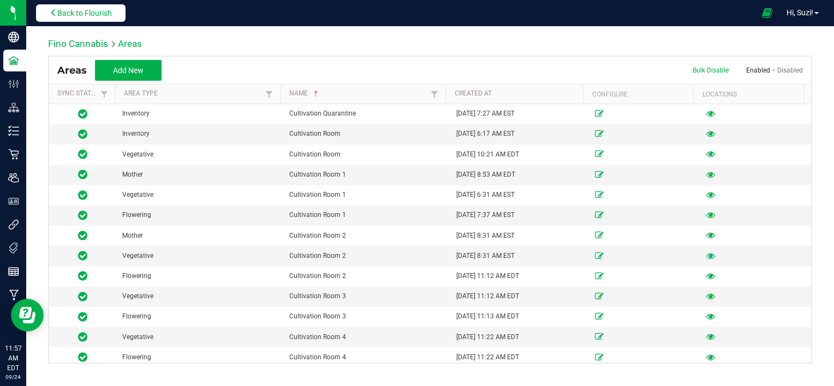
click at [97, 9] on span "Back to Flourish" at bounding box center [84, 13] width 55 height 9
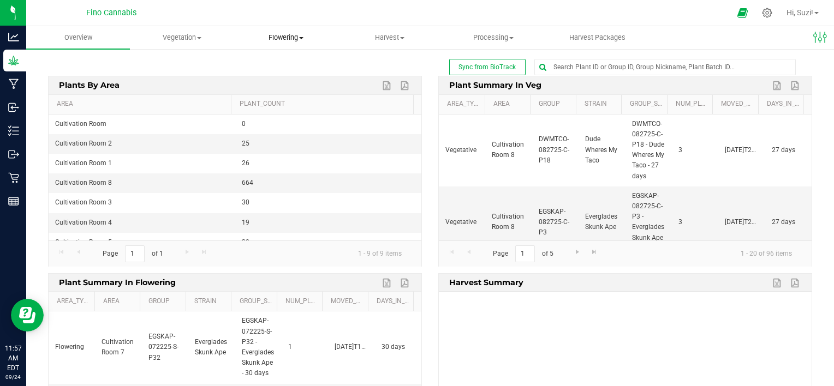
click at [301, 41] on span "Flowering" at bounding box center [286, 38] width 103 height 10
click at [302, 79] on span "Flowering groups" at bounding box center [279, 78] width 91 height 9
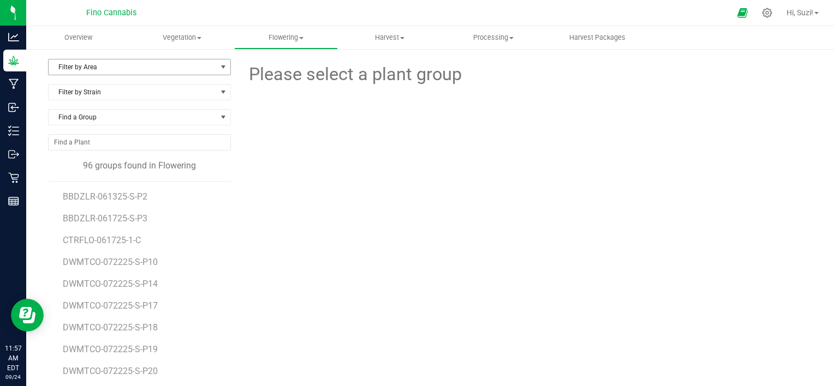
click at [190, 72] on span "Filter by Area" at bounding box center [133, 66] width 168 height 15
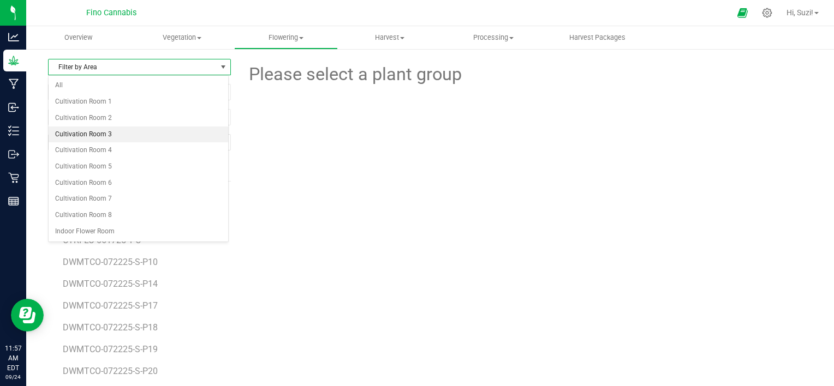
click at [147, 140] on li "Cultivation Room 3" at bounding box center [139, 135] width 180 height 16
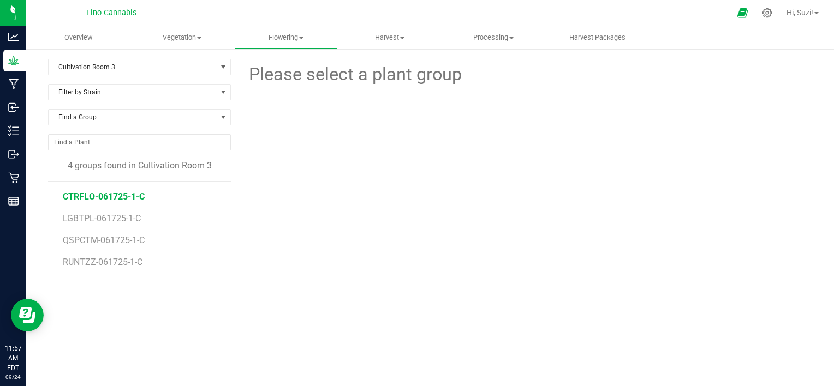
click at [112, 194] on span "CTRFLO-061725-1-C" at bounding box center [104, 197] width 82 height 10
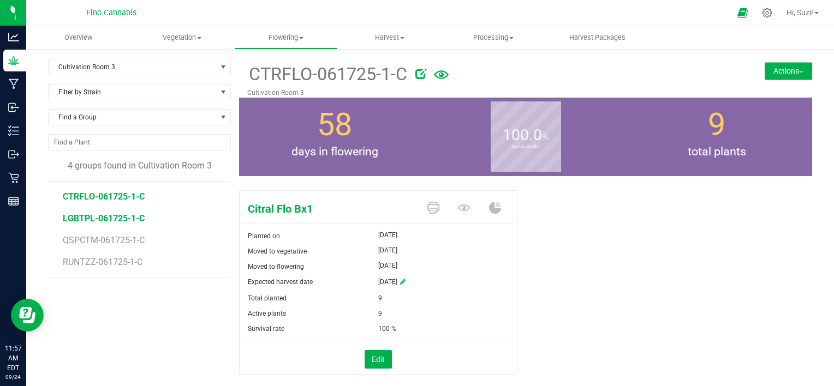
click at [113, 221] on span "LGBTPL-061725-1-C" at bounding box center [104, 218] width 82 height 10
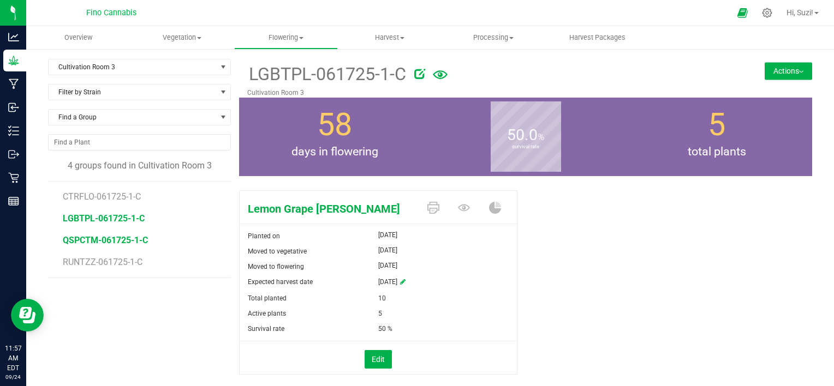
click at [129, 238] on span "QSPCTM-061725-1-C" at bounding box center [105, 240] width 85 height 10
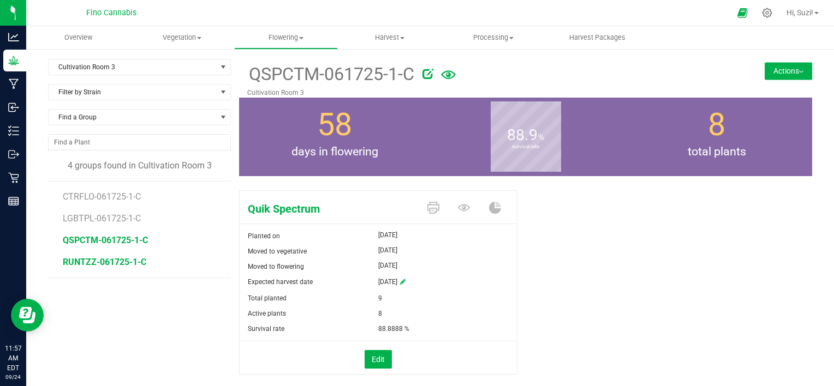
click at [124, 258] on span "RUNTZZ-061725-1-C" at bounding box center [104, 262] width 83 height 10
click at [158, 65] on span "Cultivation Room 3" at bounding box center [133, 66] width 168 height 15
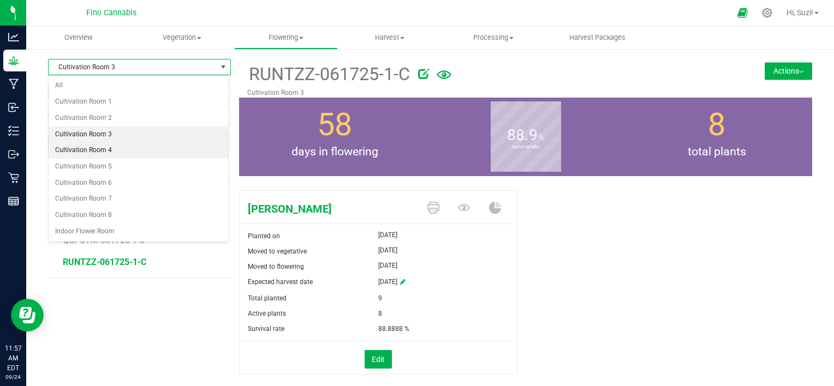
click at [128, 153] on li "Cultivation Room 4" at bounding box center [139, 150] width 180 height 16
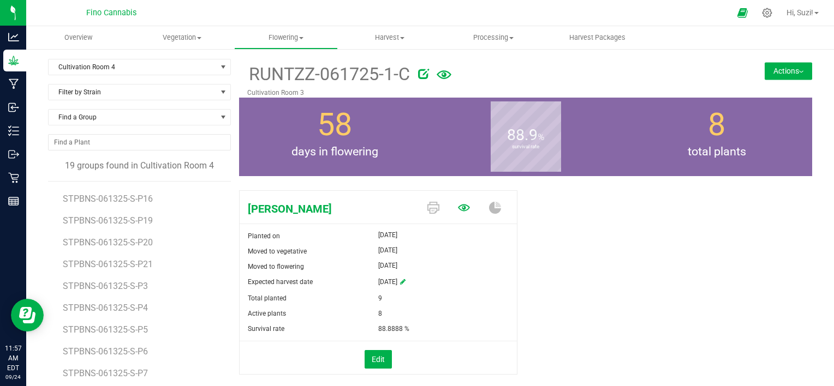
click at [464, 207] on icon at bounding box center [464, 208] width 12 height 12
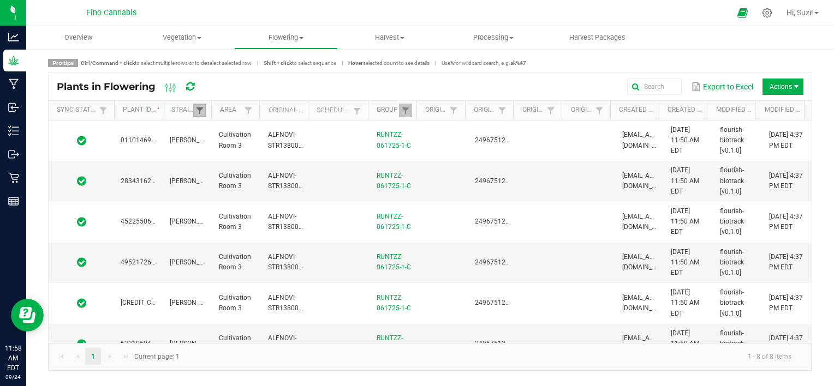
click at [201, 109] on span at bounding box center [199, 110] width 9 height 9
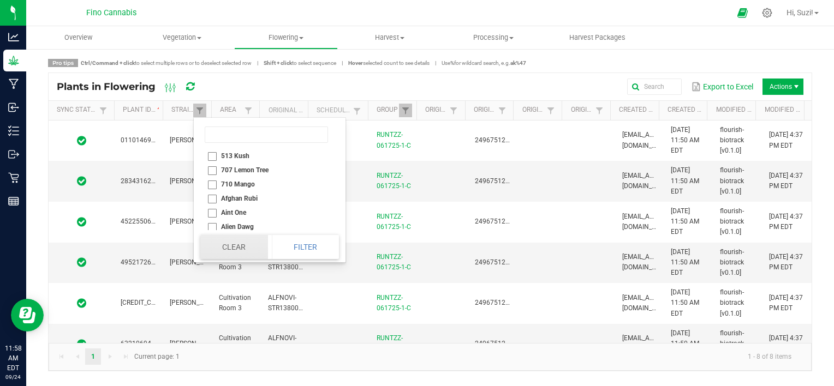
click at [231, 251] on button "Clear" at bounding box center [233, 247] width 67 height 24
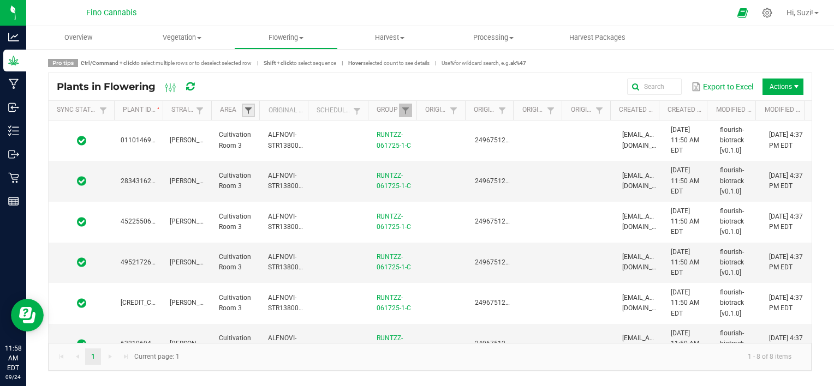
click at [249, 110] on span at bounding box center [248, 110] width 9 height 9
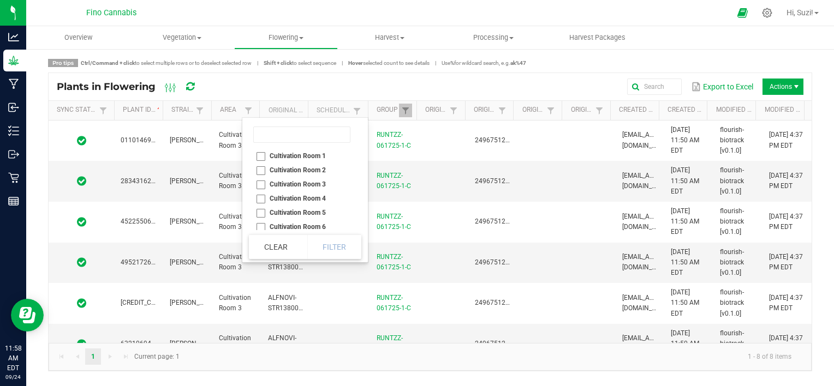
click at [262, 196] on li "Cultivation Room 4" at bounding box center [302, 199] width 106 height 14
checkbox 4 "true"
click at [332, 248] on button "Filter" at bounding box center [334, 247] width 55 height 24
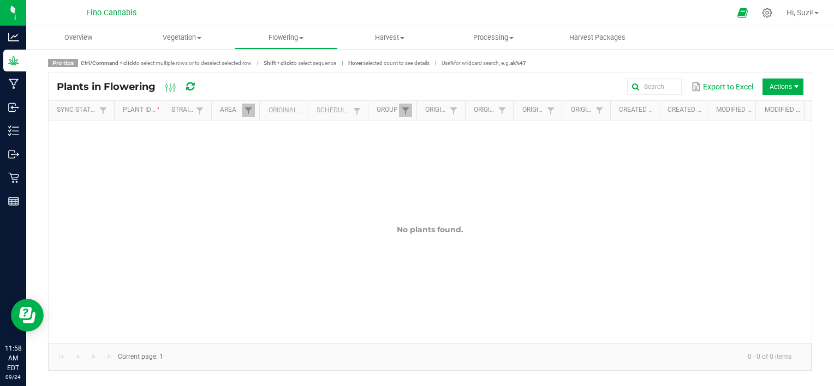
click at [332, 248] on td "No plants found." at bounding box center [430, 230] width 763 height 218
click at [406, 105] on link at bounding box center [405, 111] width 13 height 14
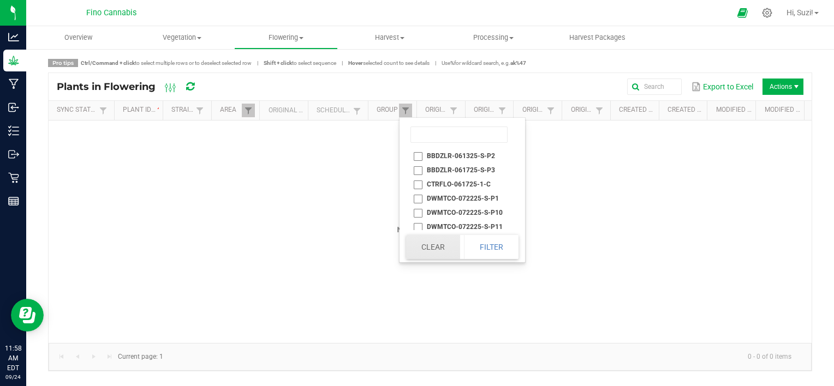
click at [444, 245] on button "Clear" at bounding box center [433, 247] width 54 height 24
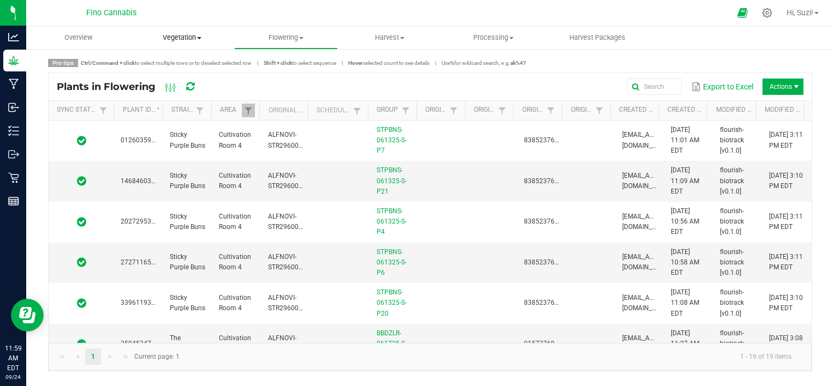
click at [199, 37] on span at bounding box center [199, 38] width 4 height 2
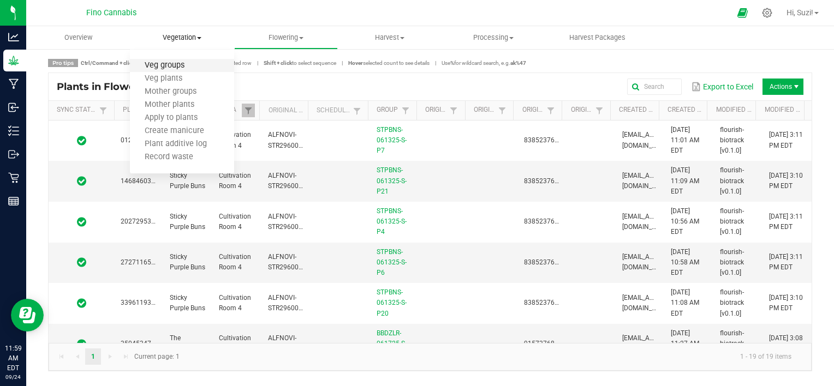
click at [185, 68] on span "Veg groups" at bounding box center [164, 65] width 69 height 9
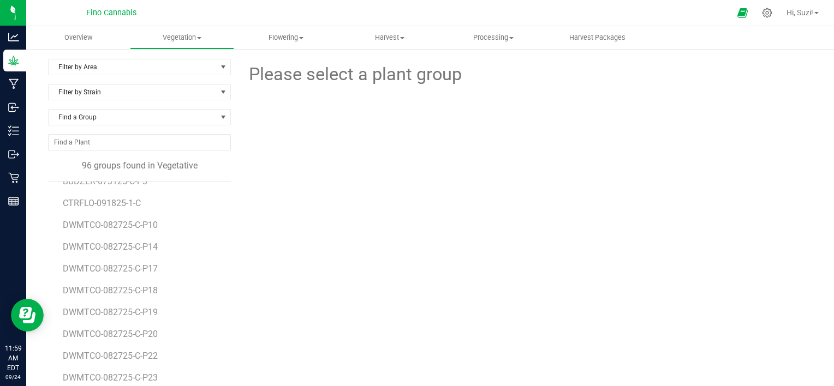
scroll to position [52, 0]
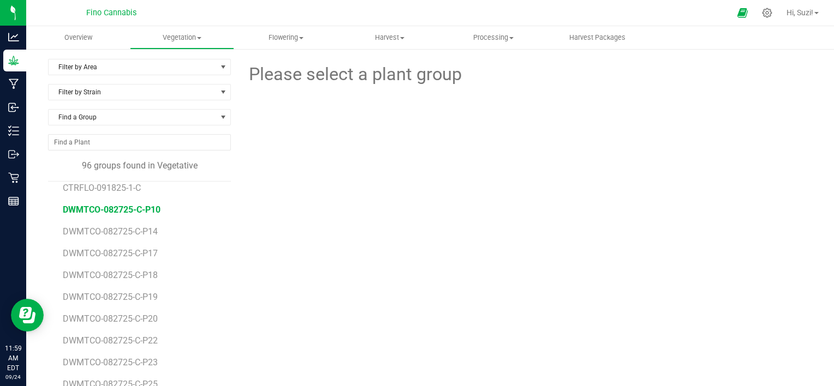
click at [141, 205] on span "DWMTCO-082725-C-P10" at bounding box center [112, 210] width 98 height 10
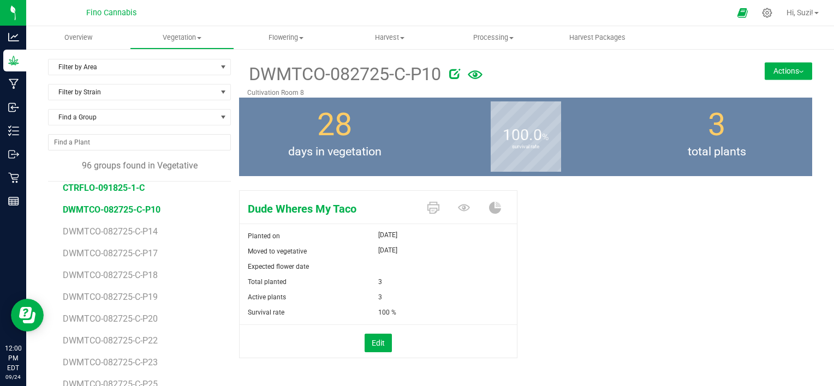
click at [129, 187] on span "CTRFLO-091825-1-C" at bounding box center [104, 188] width 82 height 10
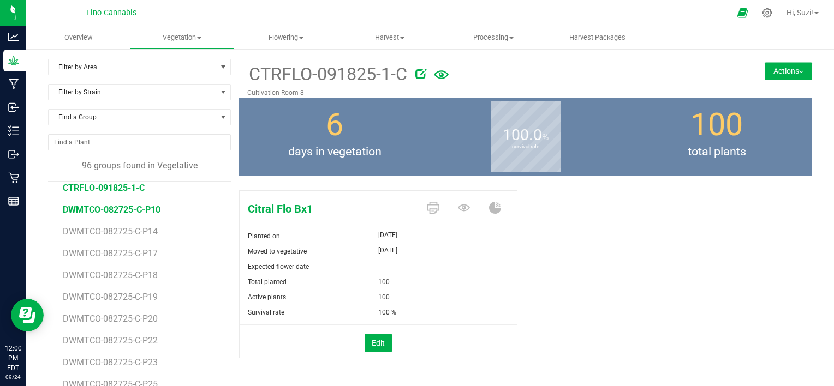
click at [150, 208] on span "DWMTCO-082725-C-P10" at bounding box center [112, 210] width 98 height 10
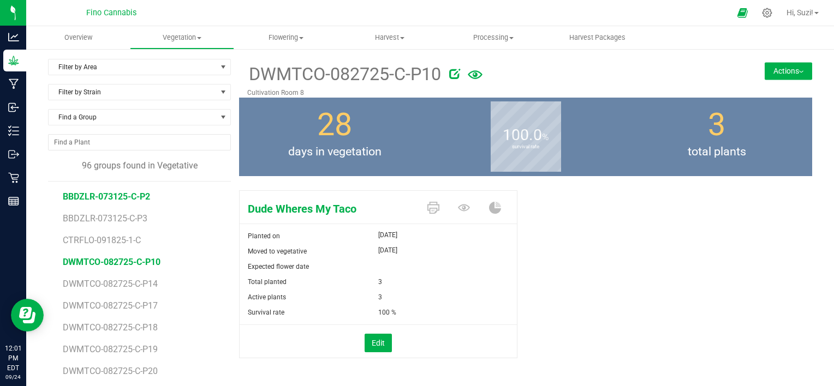
click at [143, 198] on span "BBDZLR-073125-C-P2" at bounding box center [106, 197] width 87 height 10
drag, startPoint x: 248, startPoint y: 207, endPoint x: 266, endPoint y: 211, distance: 18.9
click at [266, 211] on span "The [PERSON_NAME]" at bounding box center [330, 209] width 180 height 16
drag, startPoint x: 266, startPoint y: 211, endPoint x: 335, endPoint y: 247, distance: 77.4
click at [335, 247] on div "Moved to vegetative" at bounding box center [309, 251] width 139 height 15
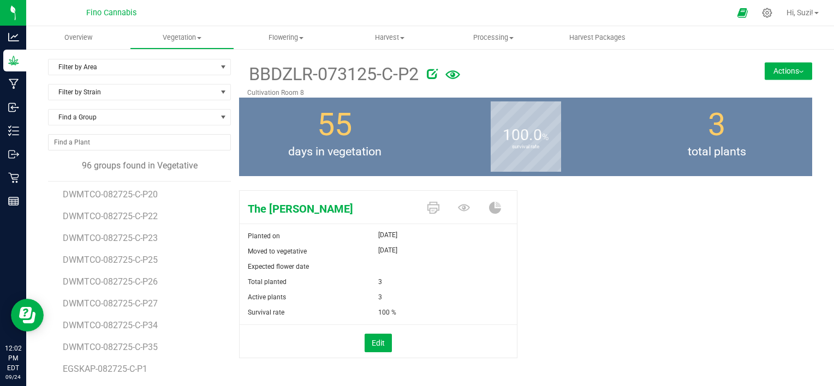
scroll to position [176, 0]
click at [304, 37] on span "Flowering" at bounding box center [286, 38] width 103 height 10
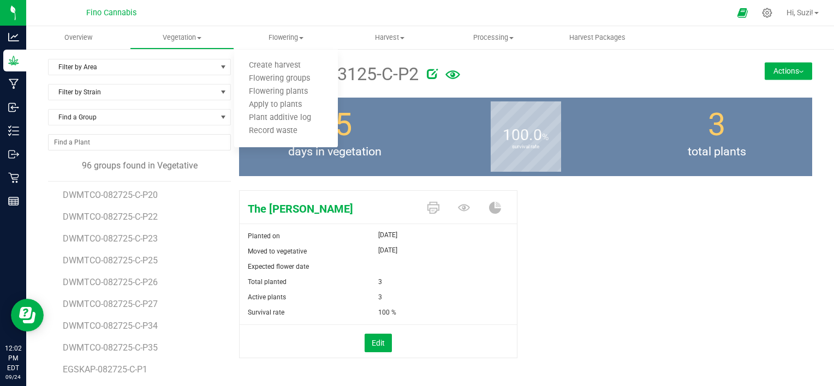
click at [678, 307] on div "The Bobby Dazzler Planted on Jul 31, 2025 Moved to vegetative Jul 31, 2025 Expe…" at bounding box center [525, 286] width 573 height 200
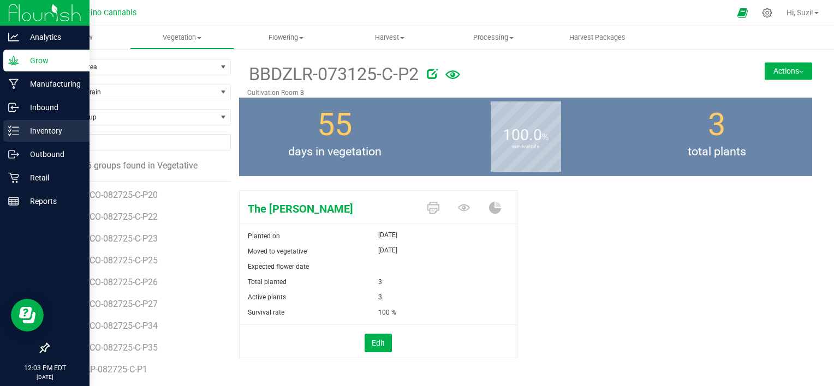
click at [28, 133] on p "Inventory" at bounding box center [51, 130] width 65 height 13
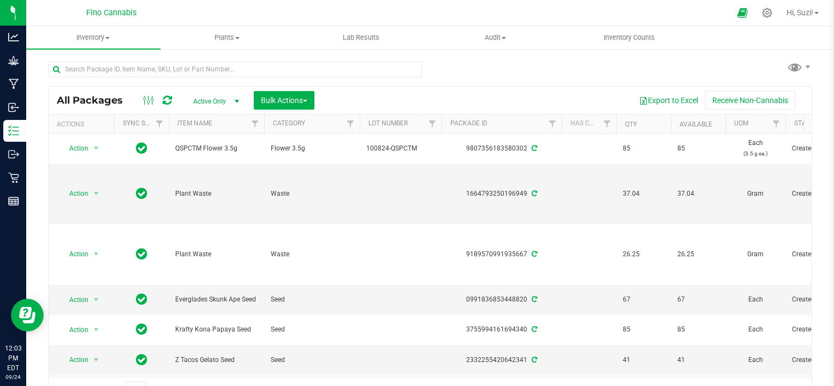
click at [238, 100] on span "select" at bounding box center [236, 101] width 9 height 9
click at [221, 135] on li "Lab Samples" at bounding box center [213, 136] width 59 height 16
